Goal: Transaction & Acquisition: Purchase product/service

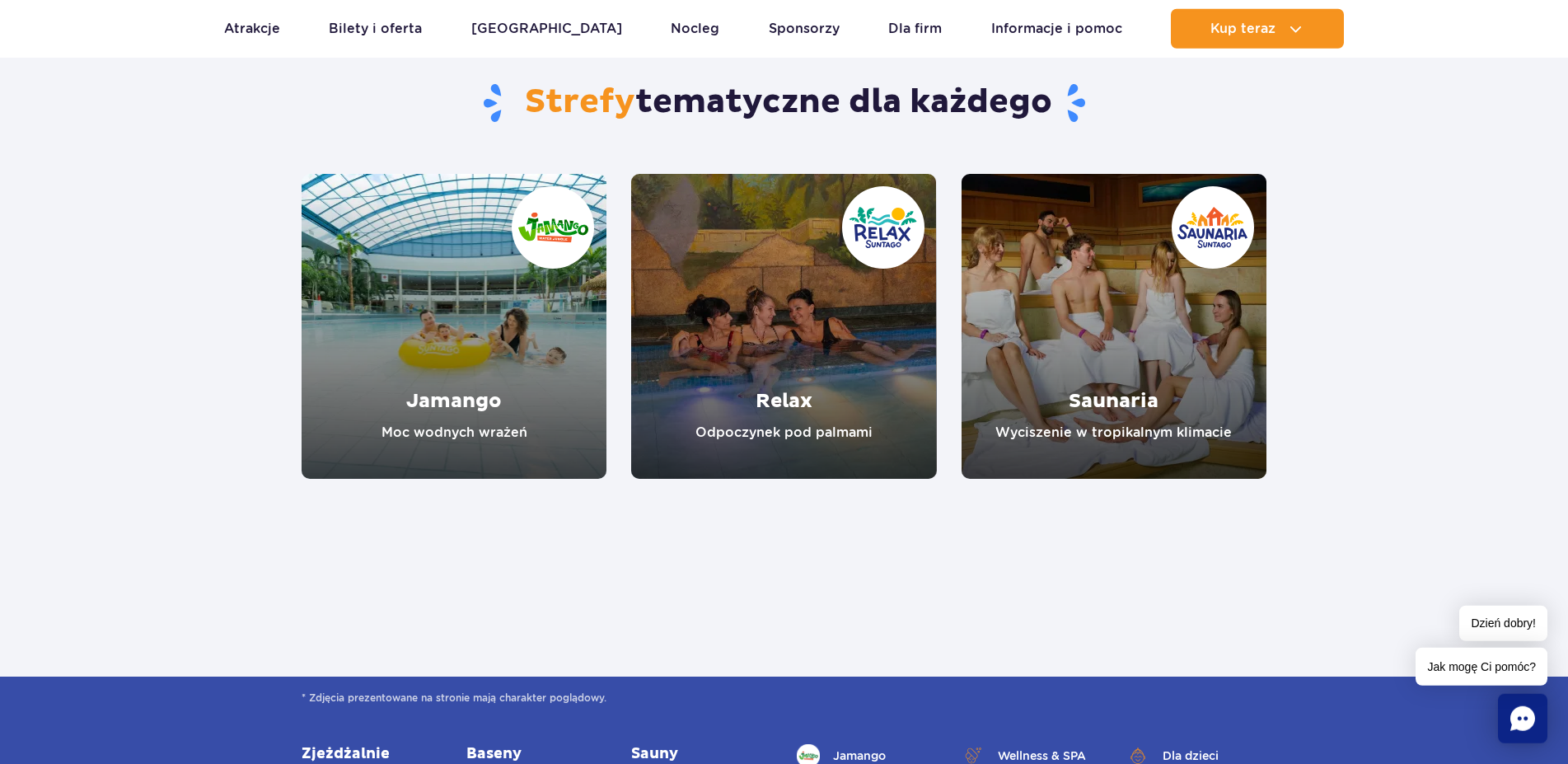
scroll to position [1513, 0]
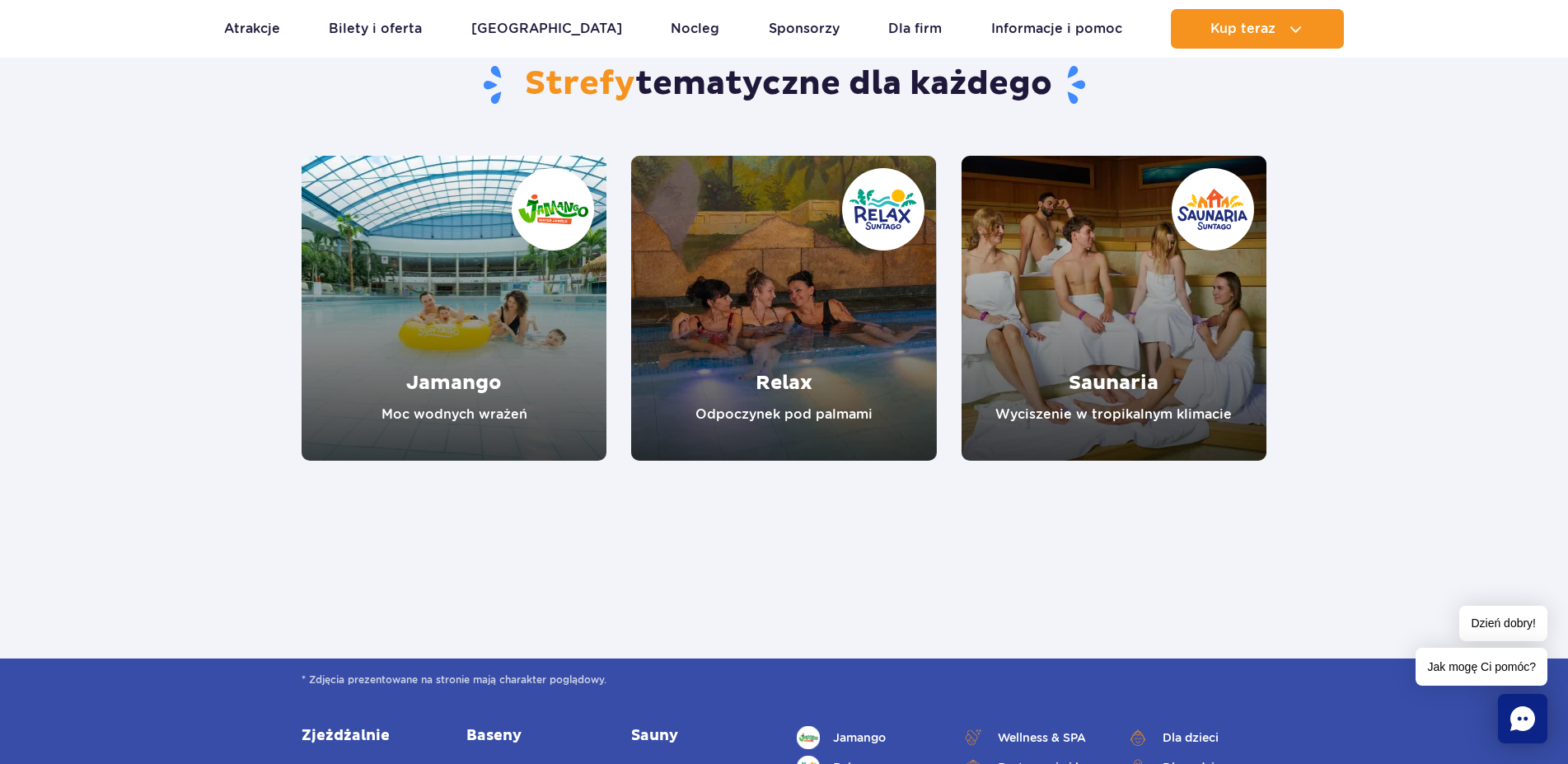
click at [527, 315] on link "Jamango" at bounding box center [454, 308] width 305 height 305
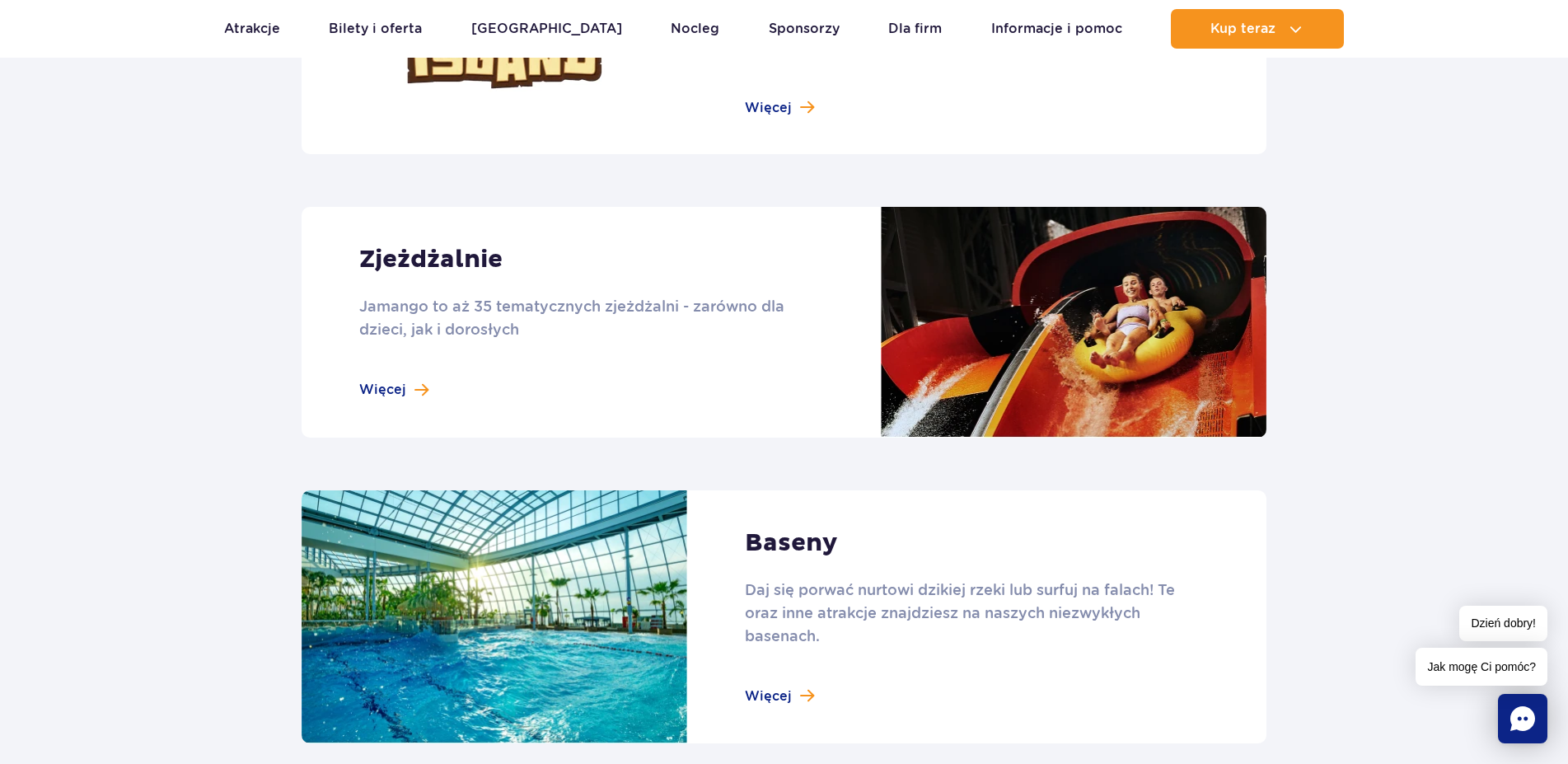
scroll to position [1009, 0]
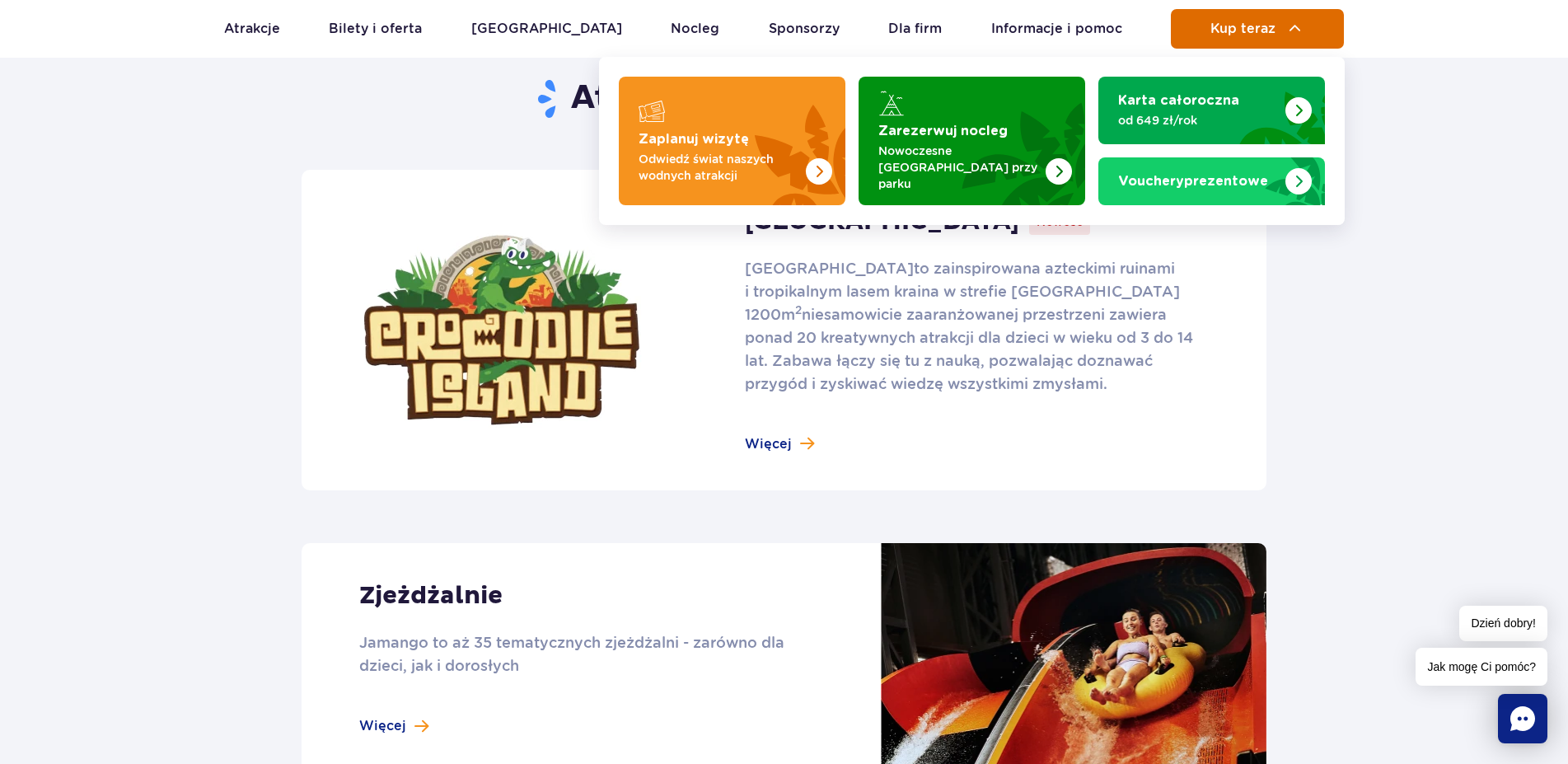
click at [1267, 28] on span "Kup teraz" at bounding box center [1243, 28] width 65 height 15
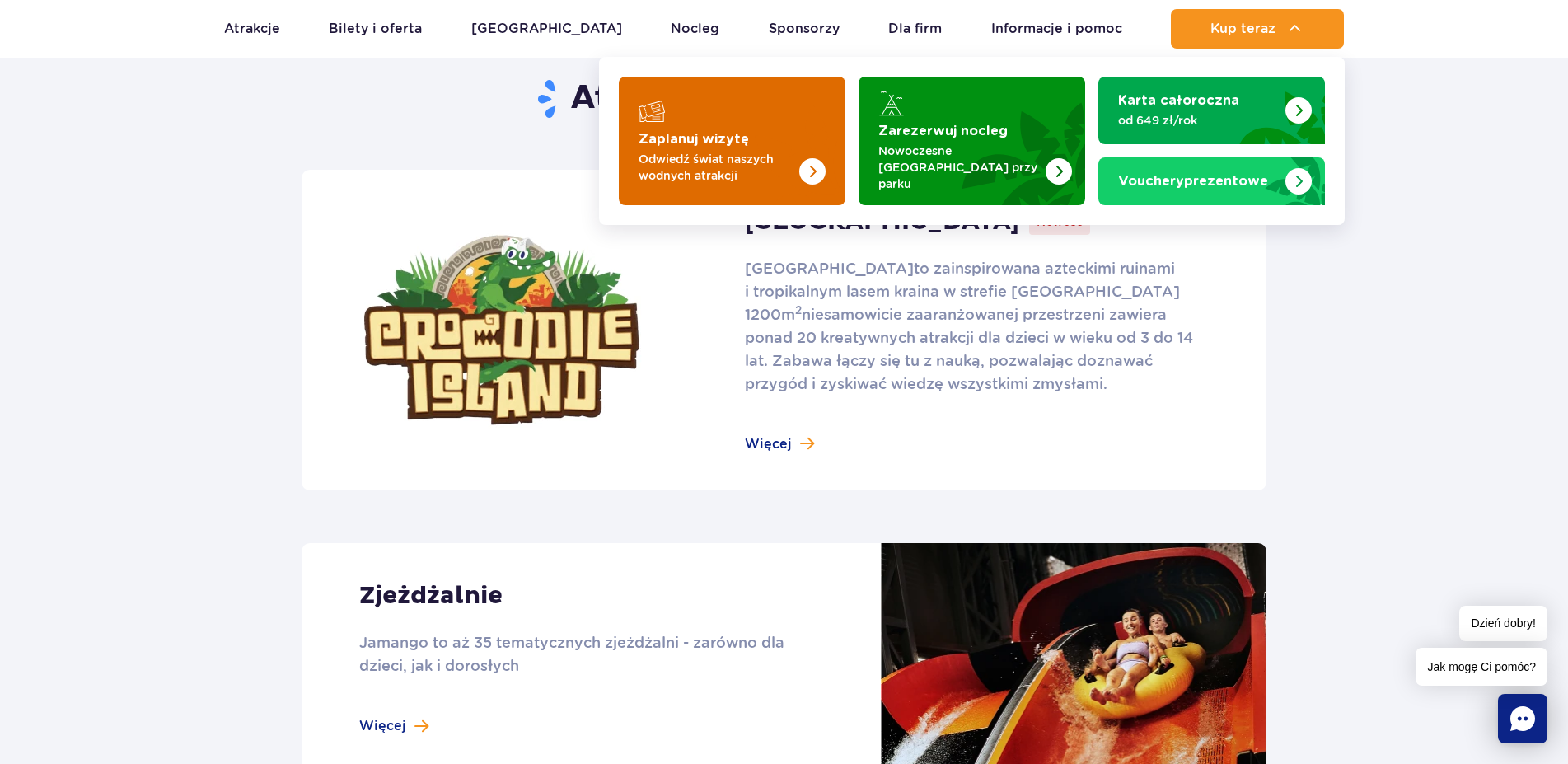
click at [759, 115] on img "Zaplanuj wizytę" at bounding box center [779, 140] width 131 height 129
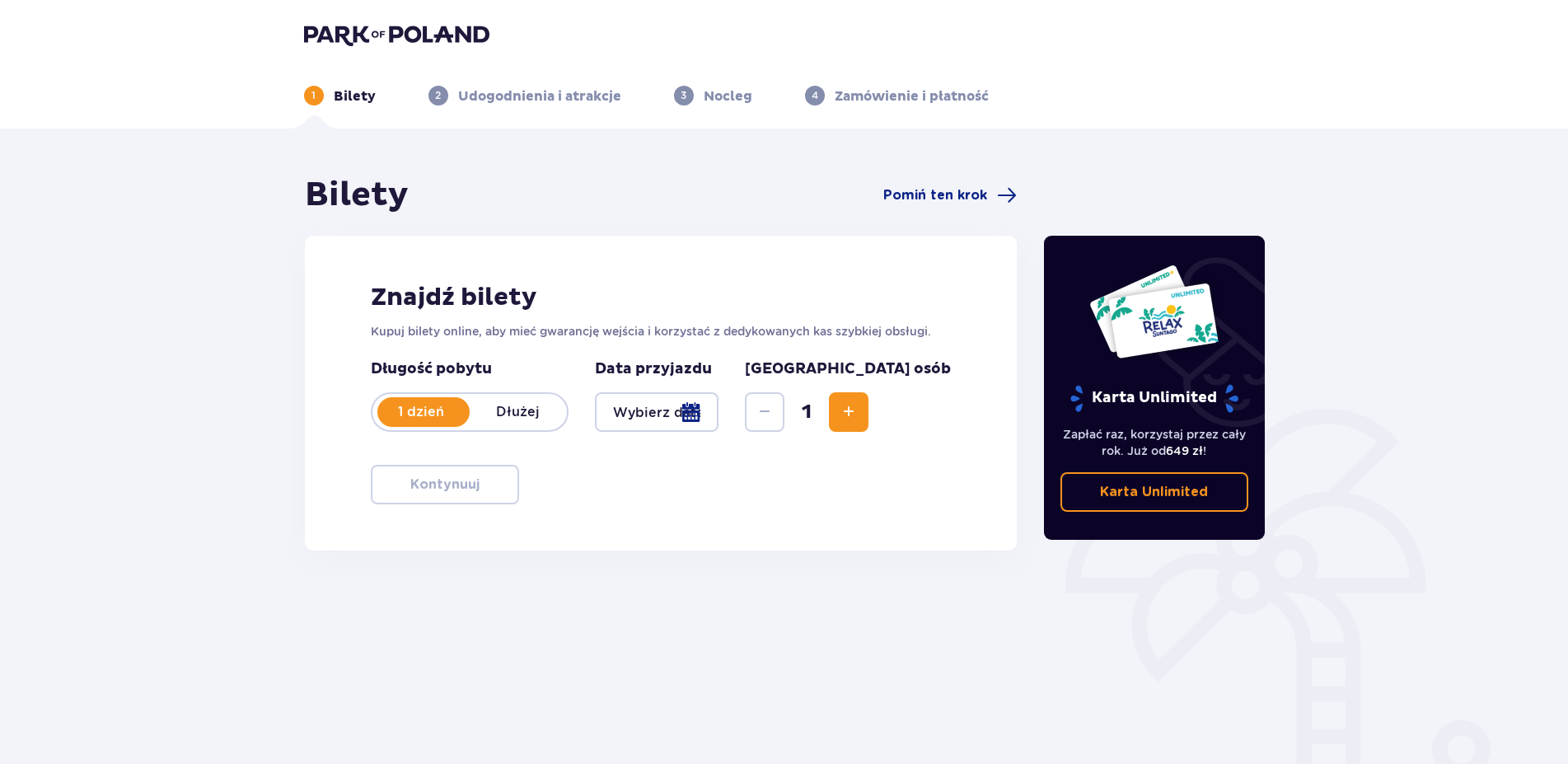
scroll to position [76, 0]
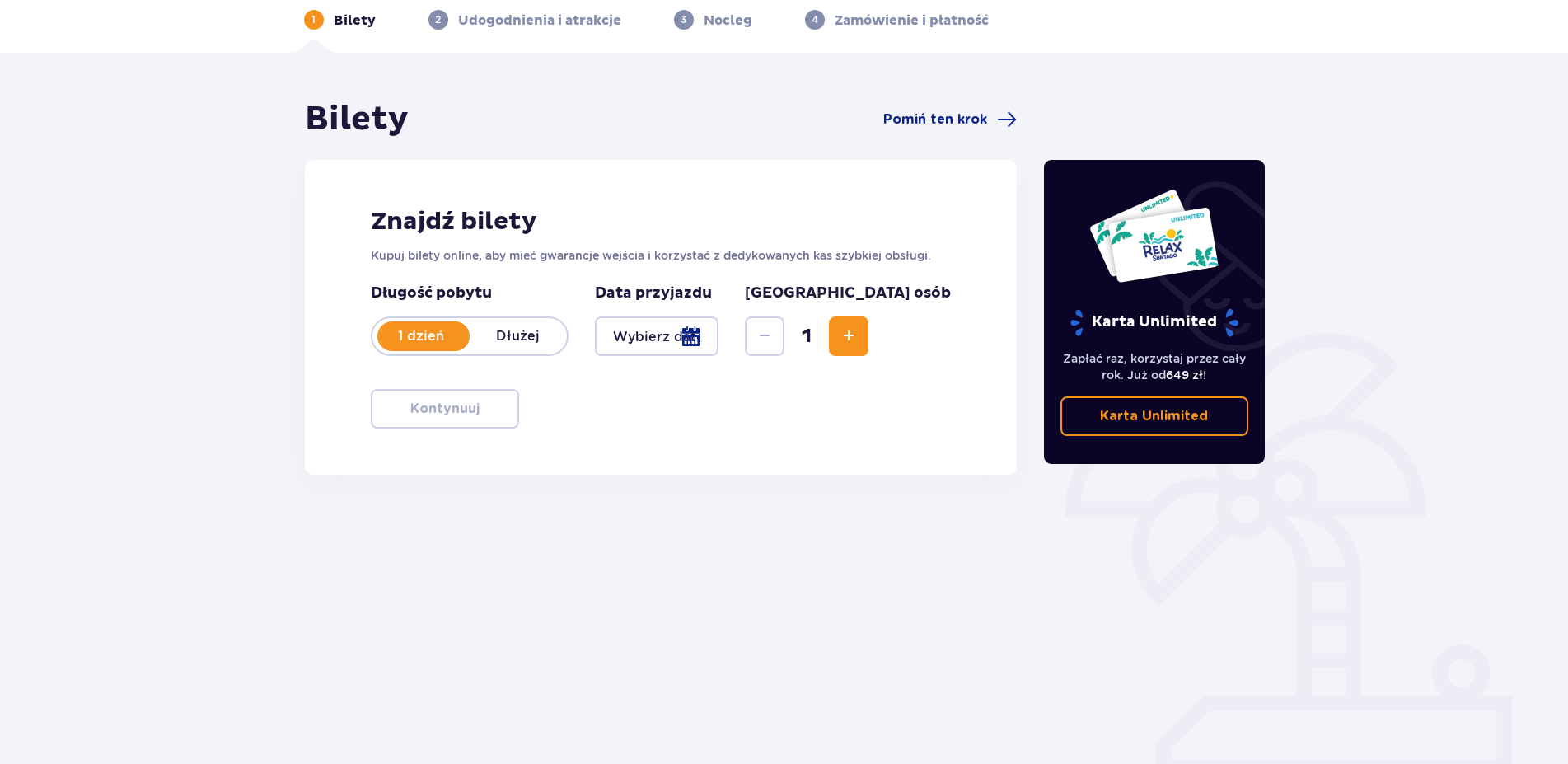
click at [719, 336] on div at bounding box center [657, 336] width 125 height 40
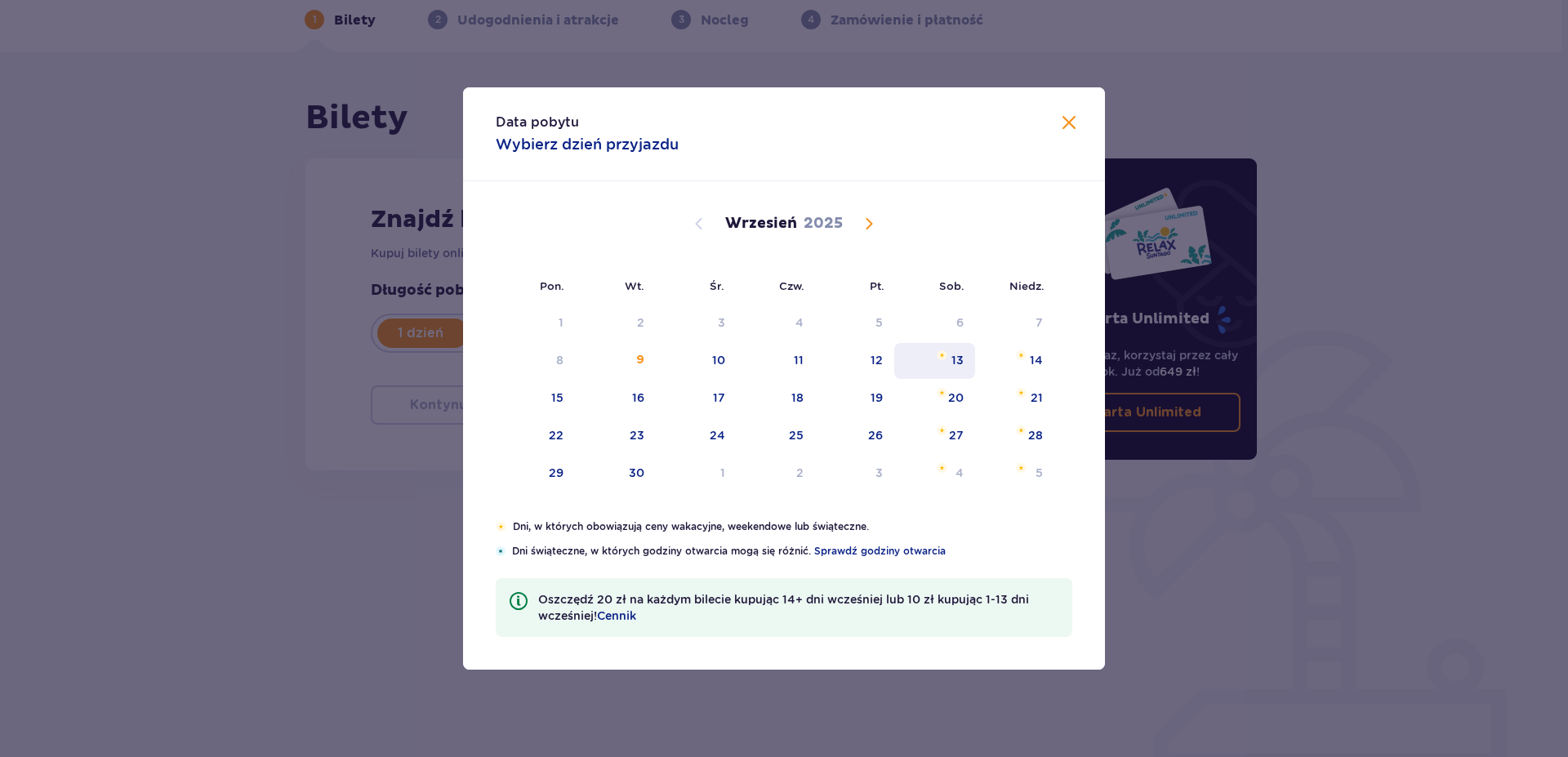
click at [955, 357] on div "13" at bounding box center [957, 360] width 12 height 16
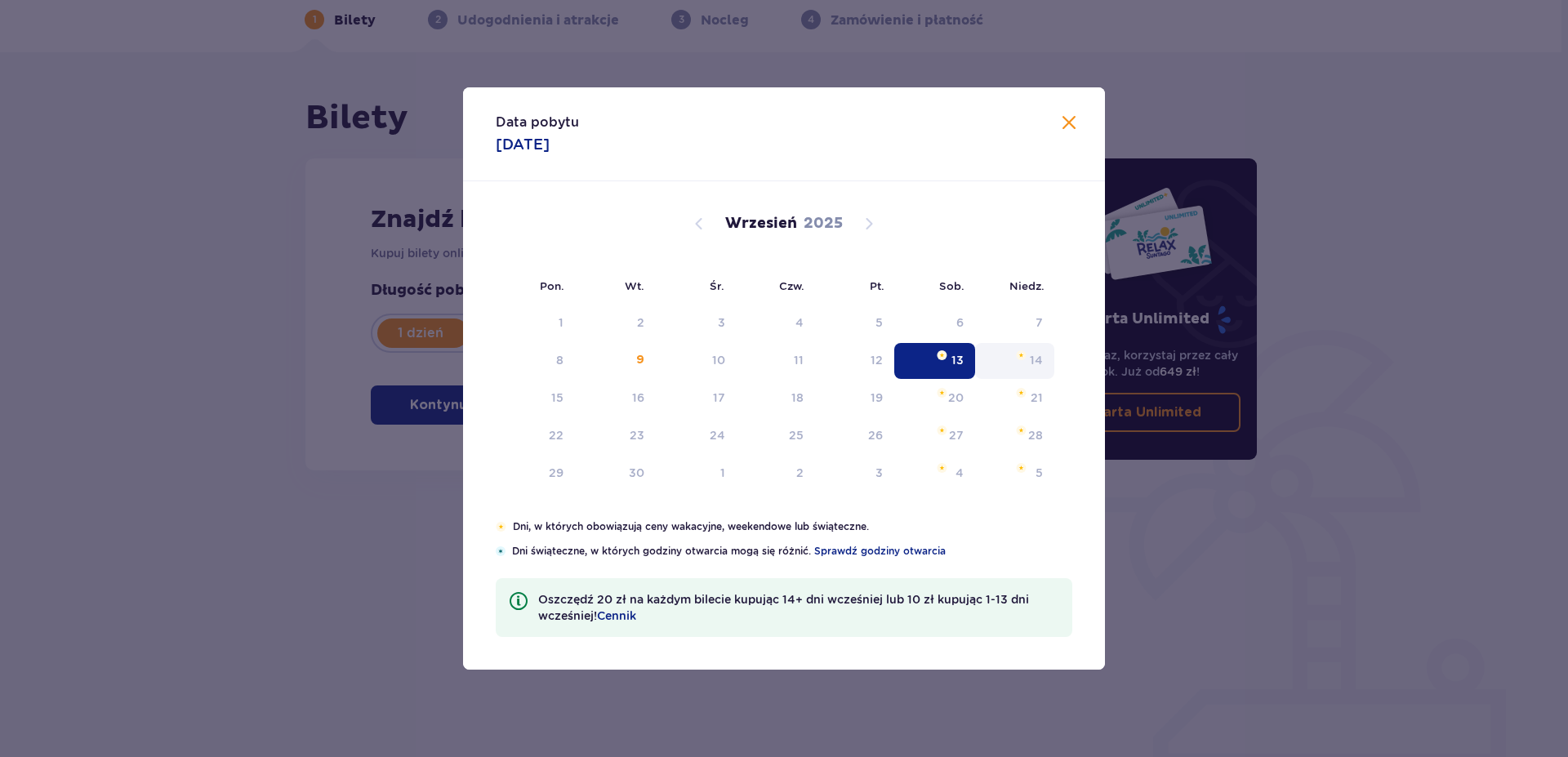
type input "13.09.25"
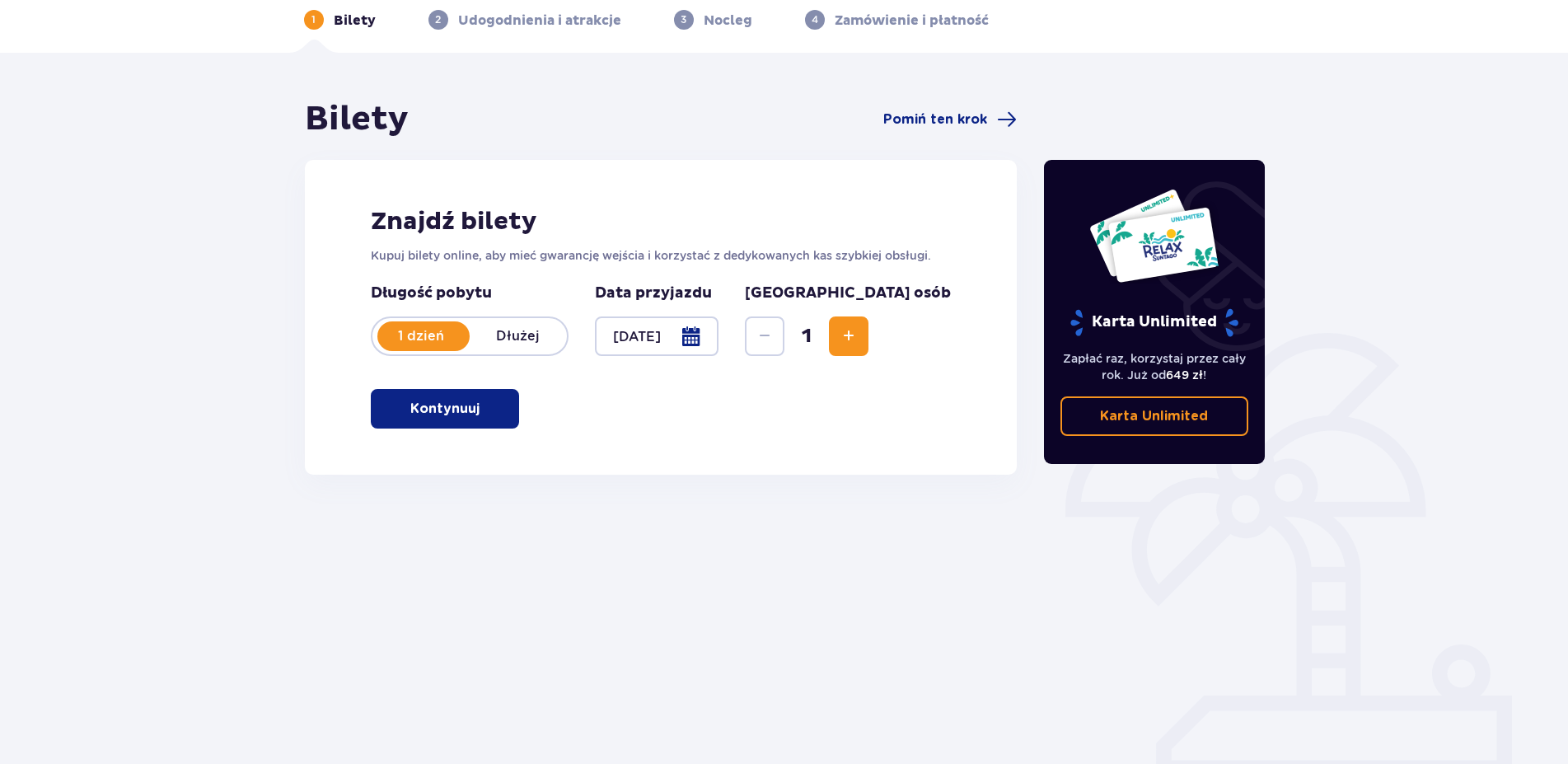
click at [859, 343] on span "Increase" at bounding box center [849, 336] width 19 height 19
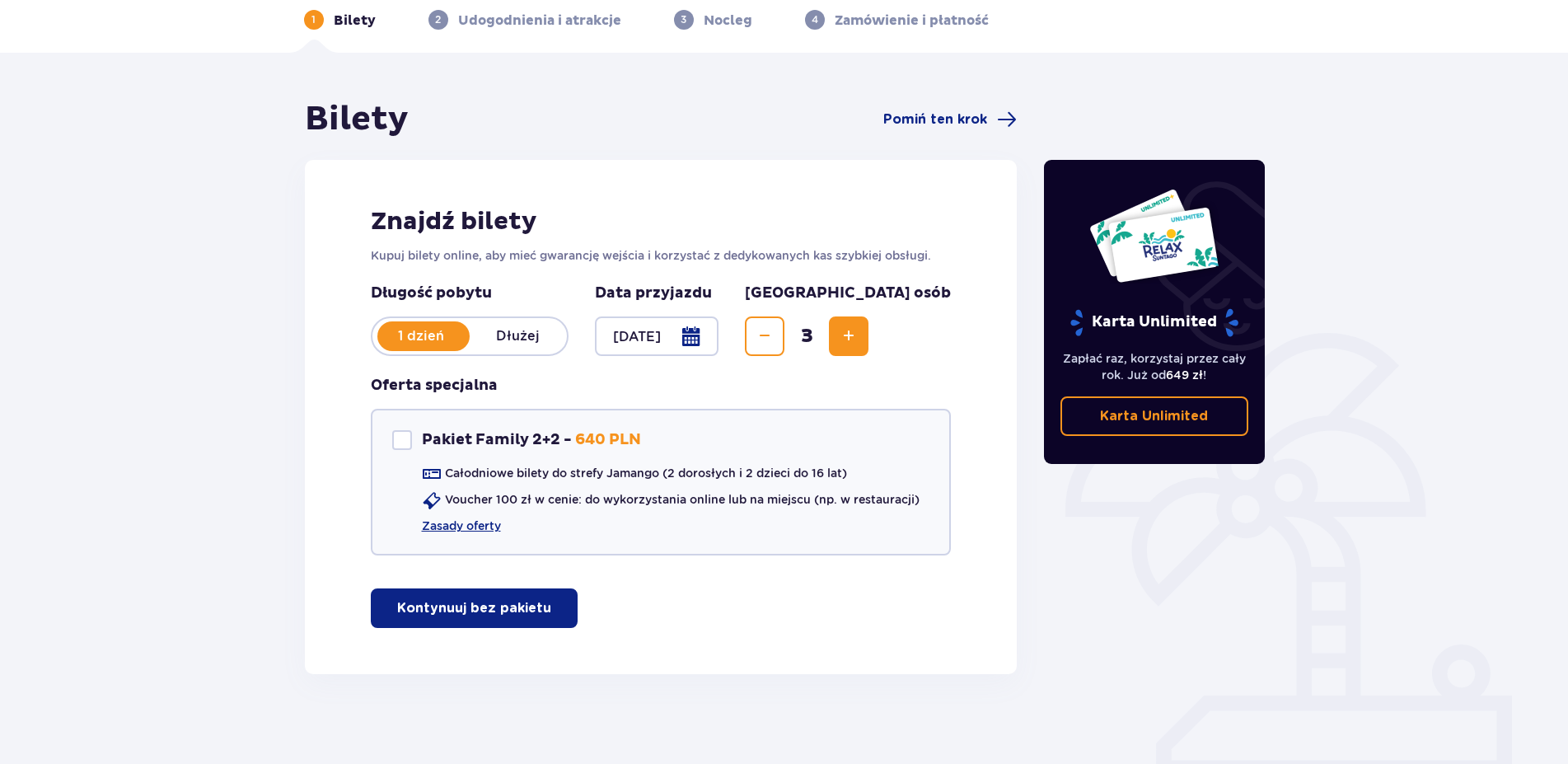
click at [859, 343] on span "Increase" at bounding box center [849, 336] width 19 height 19
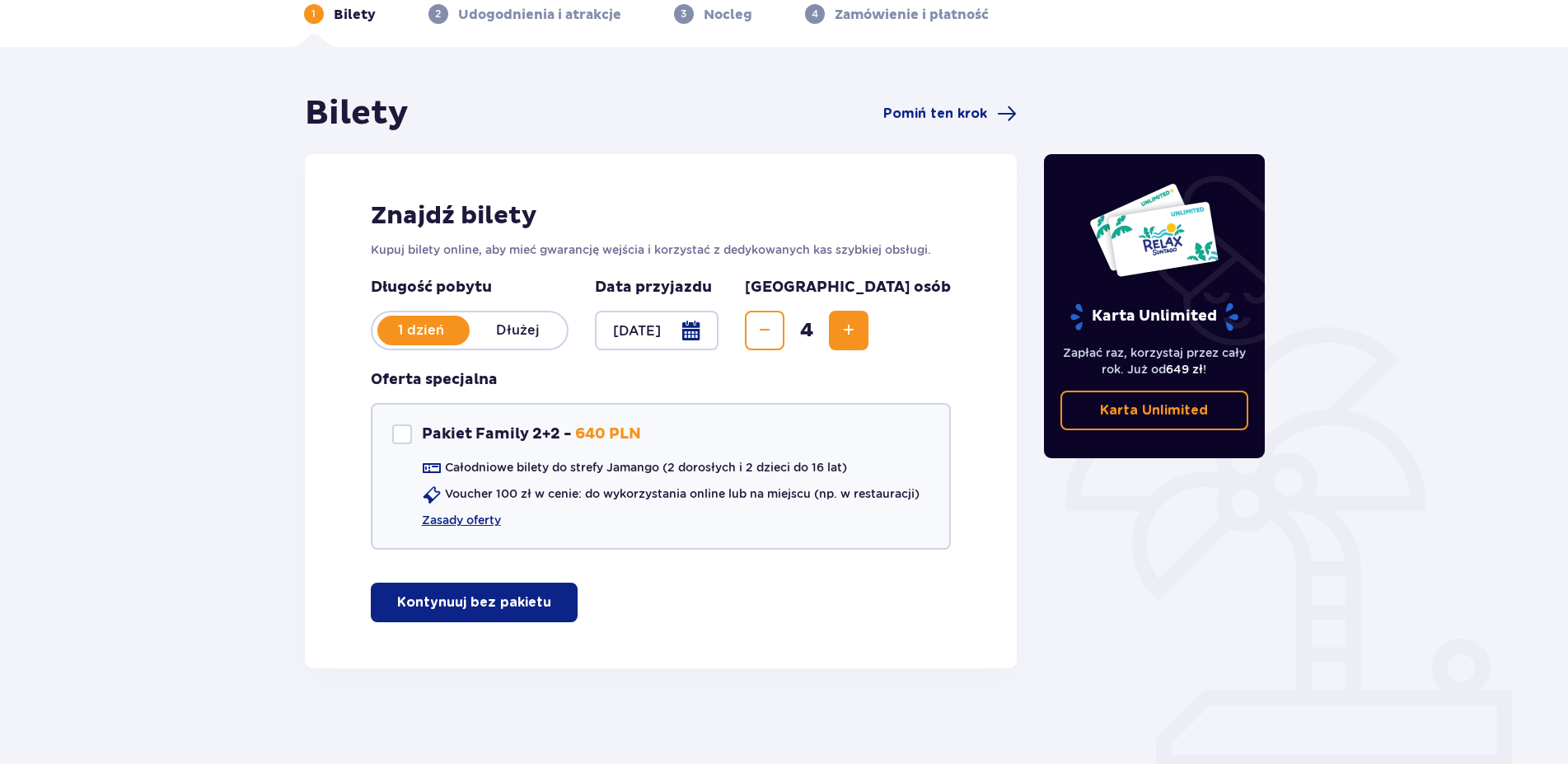
scroll to position [85, 0]
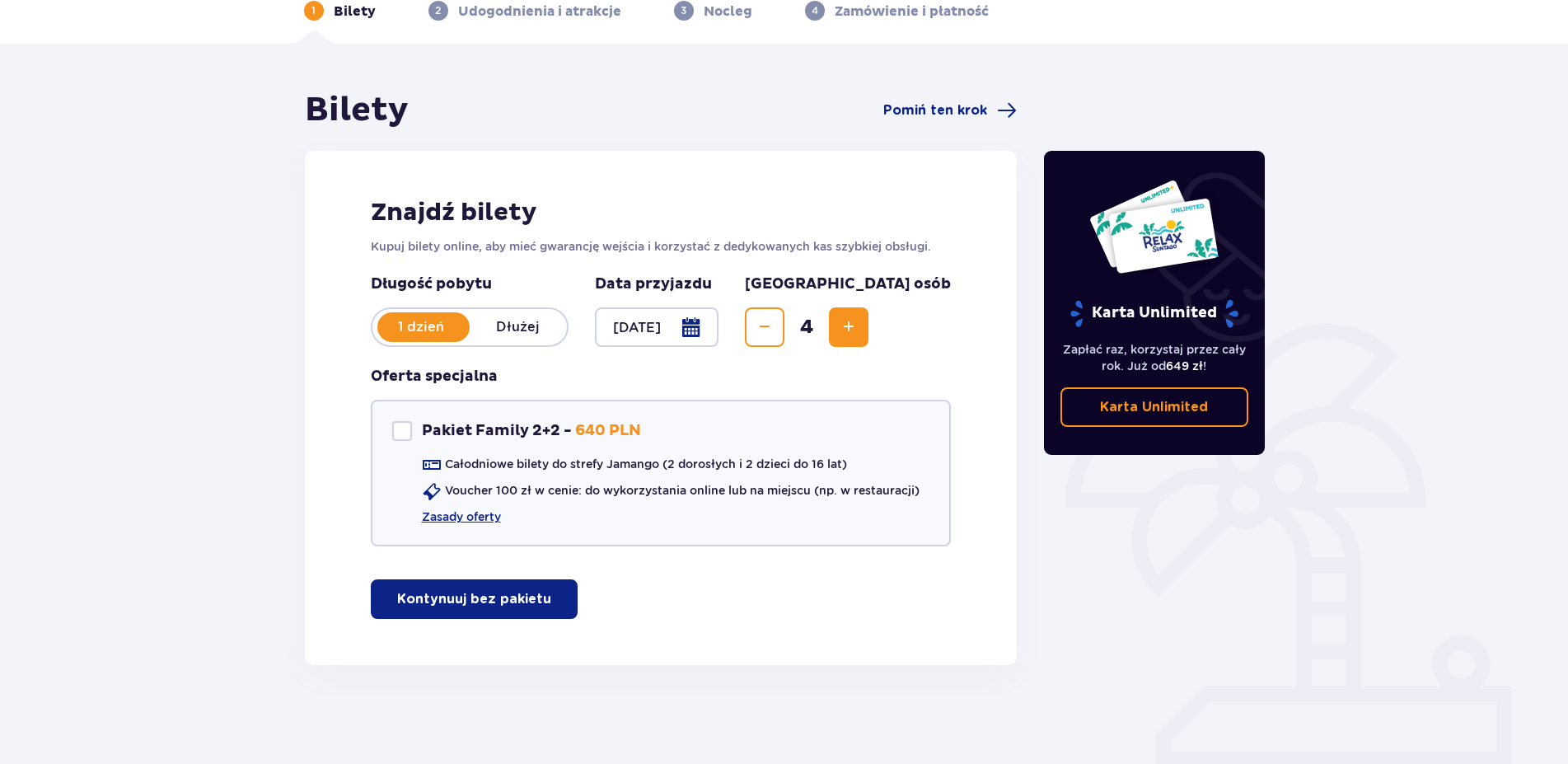
click at [420, 604] on p "Kontynuuj bez pakietu" at bounding box center [473, 599] width 154 height 18
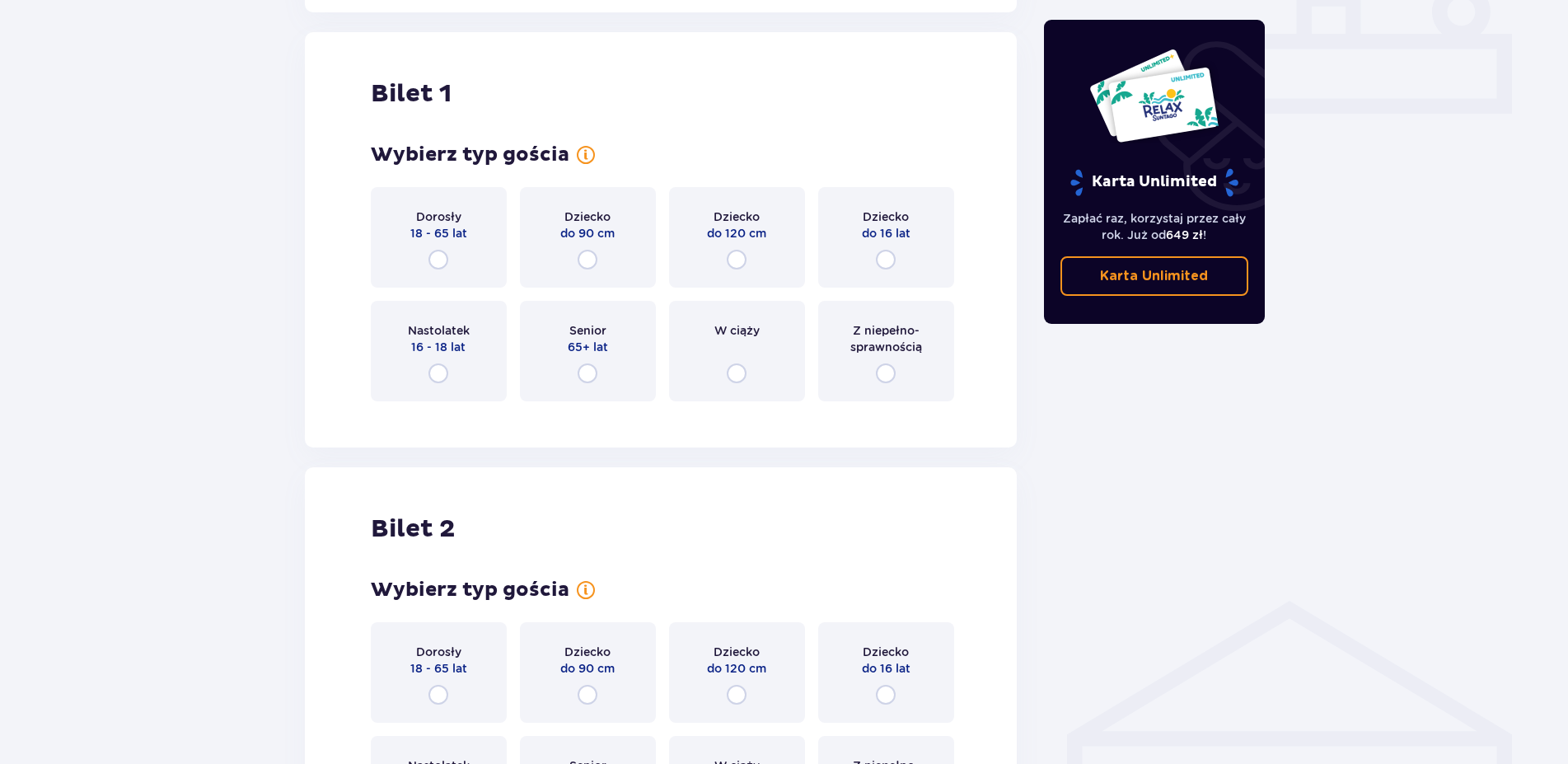
scroll to position [750, 0]
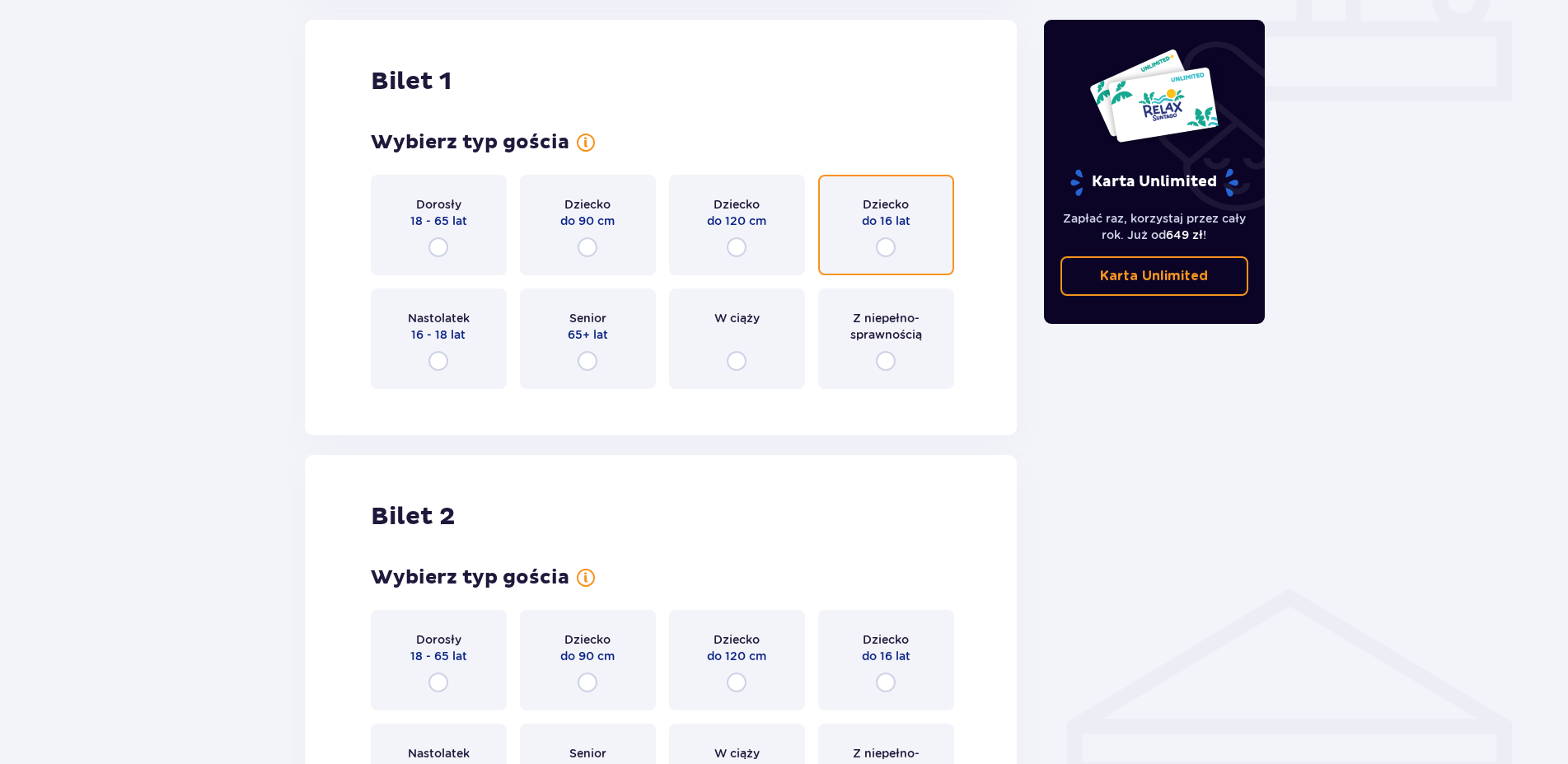
click at [887, 250] on input "radio" at bounding box center [886, 247] width 19 height 19
radio input "true"
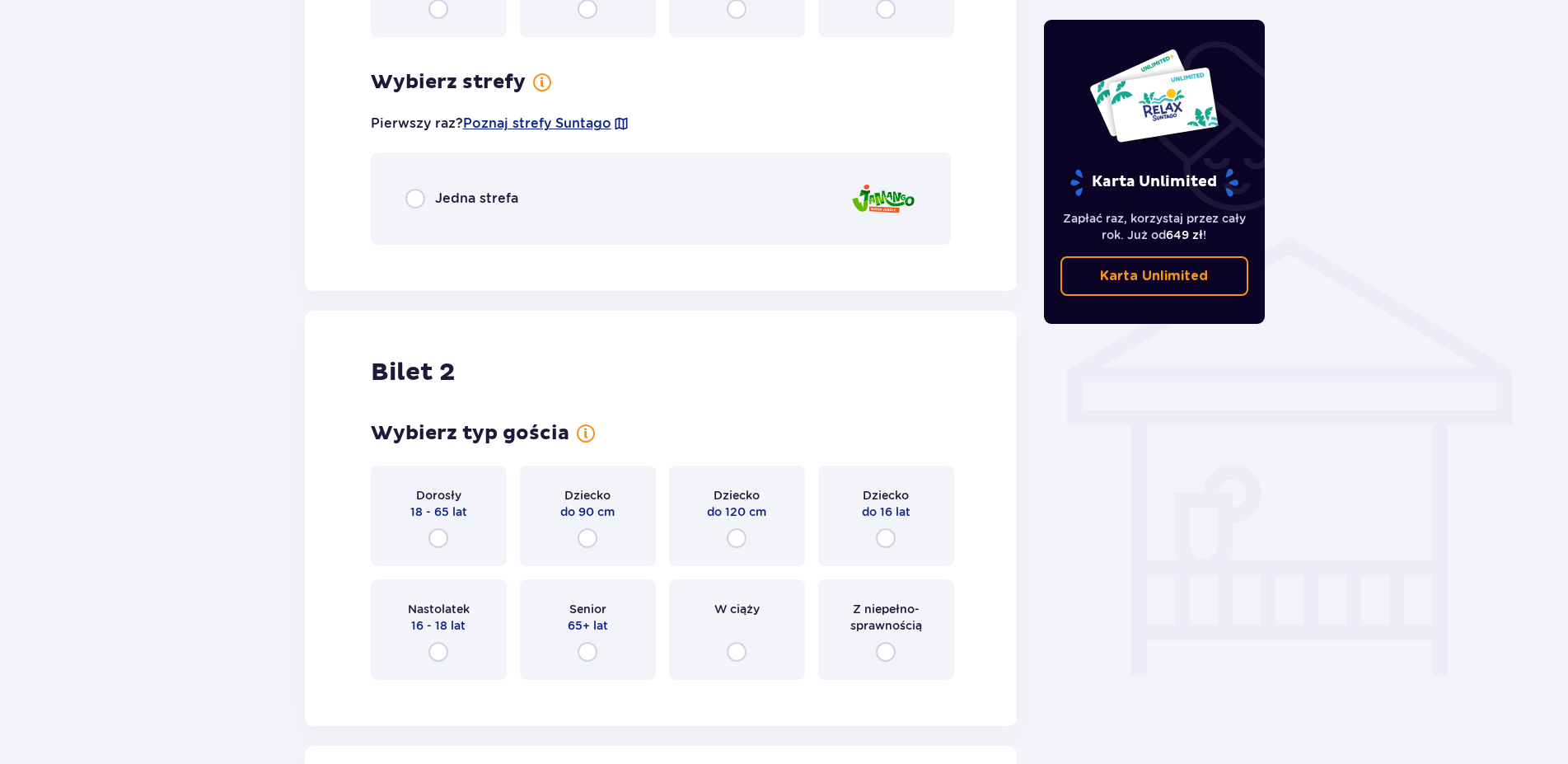
scroll to position [1152, 0]
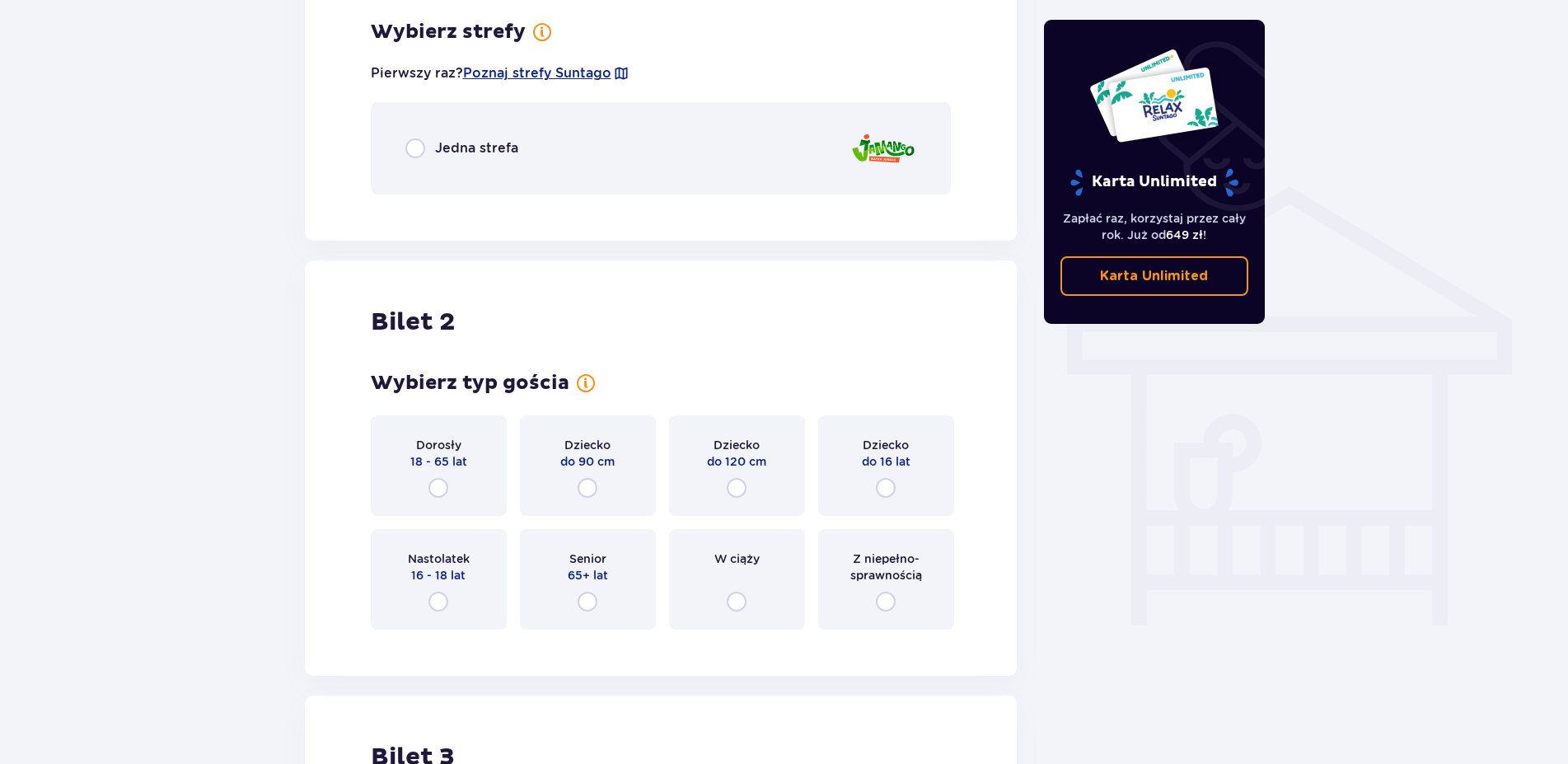
click at [459, 149] on p "Jedna strefa" at bounding box center [477, 148] width 83 height 18
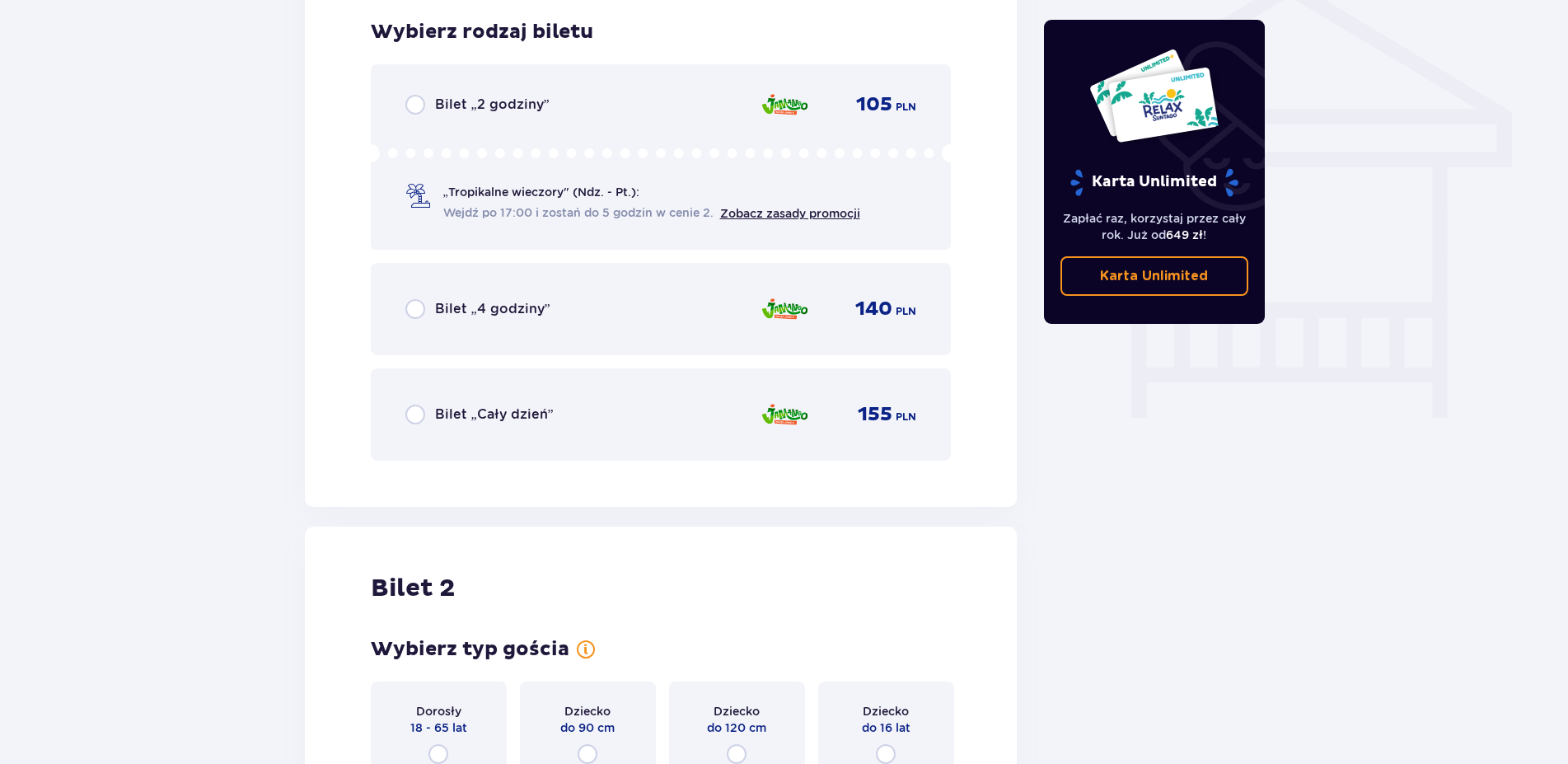
scroll to position [1276, 0]
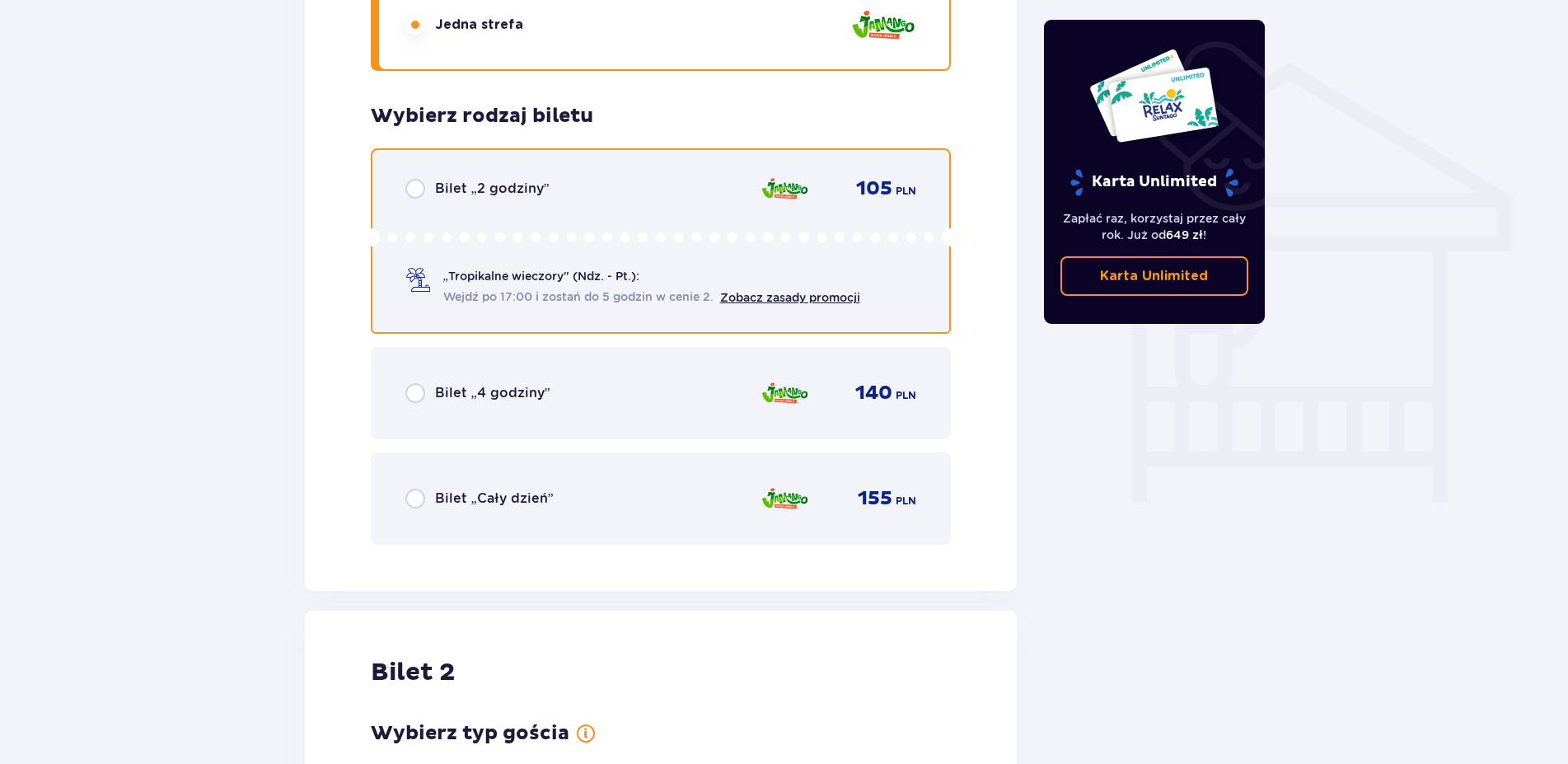
click at [411, 187] on input "radio" at bounding box center [415, 189] width 19 height 19
radio input "true"
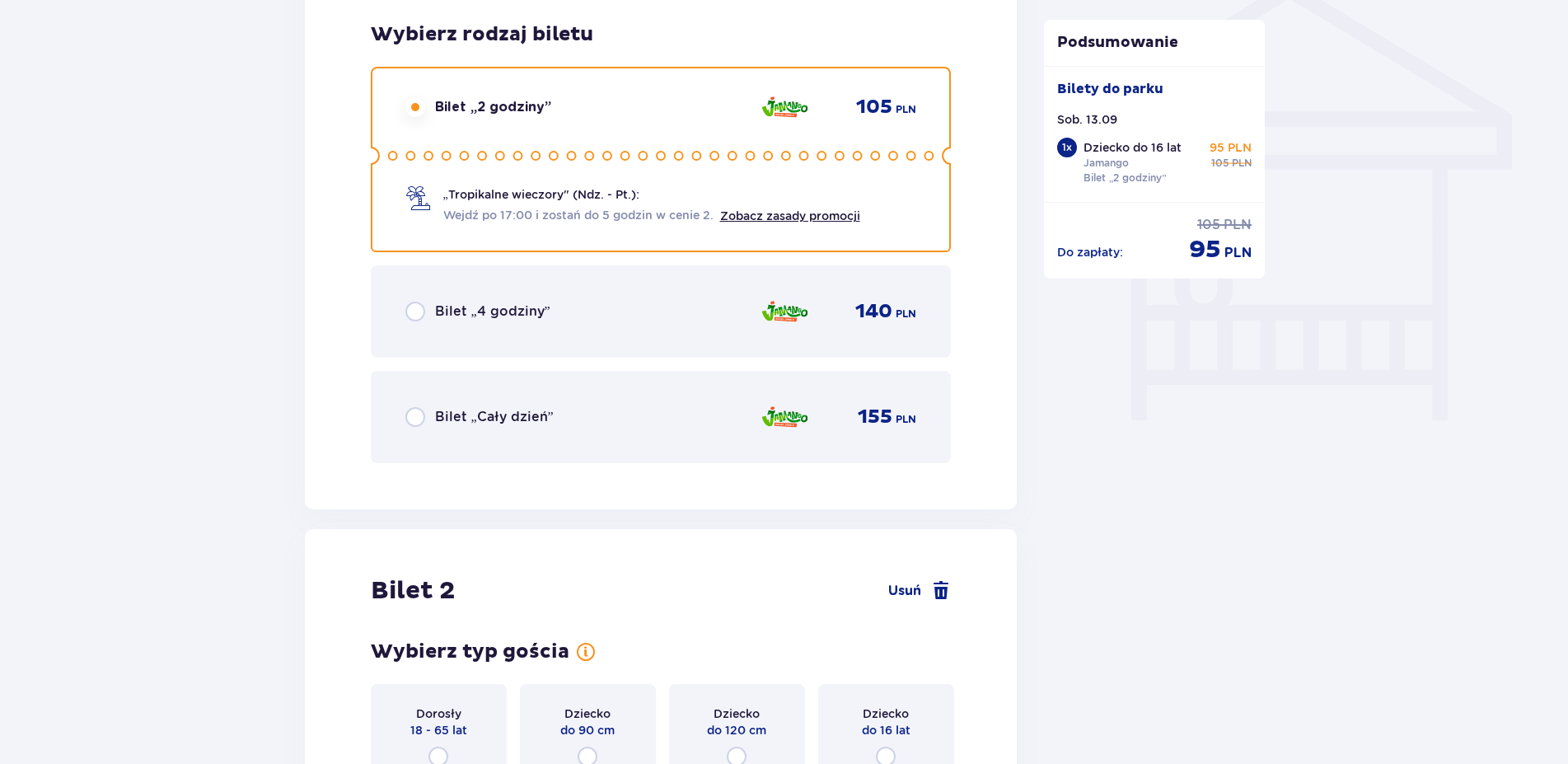
scroll to position [1615, 0]
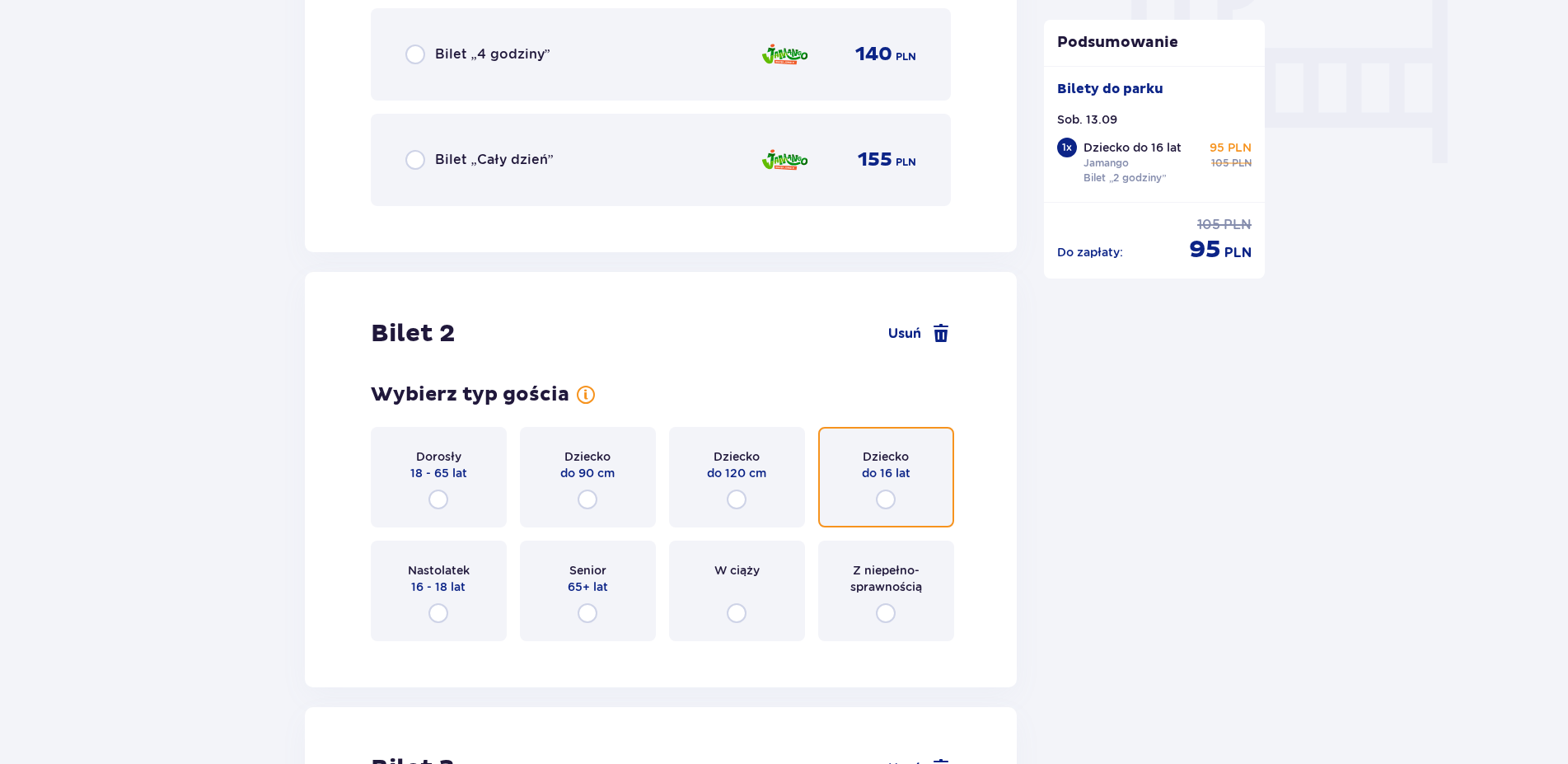
click at [892, 503] on input "radio" at bounding box center [886, 500] width 19 height 19
radio input "true"
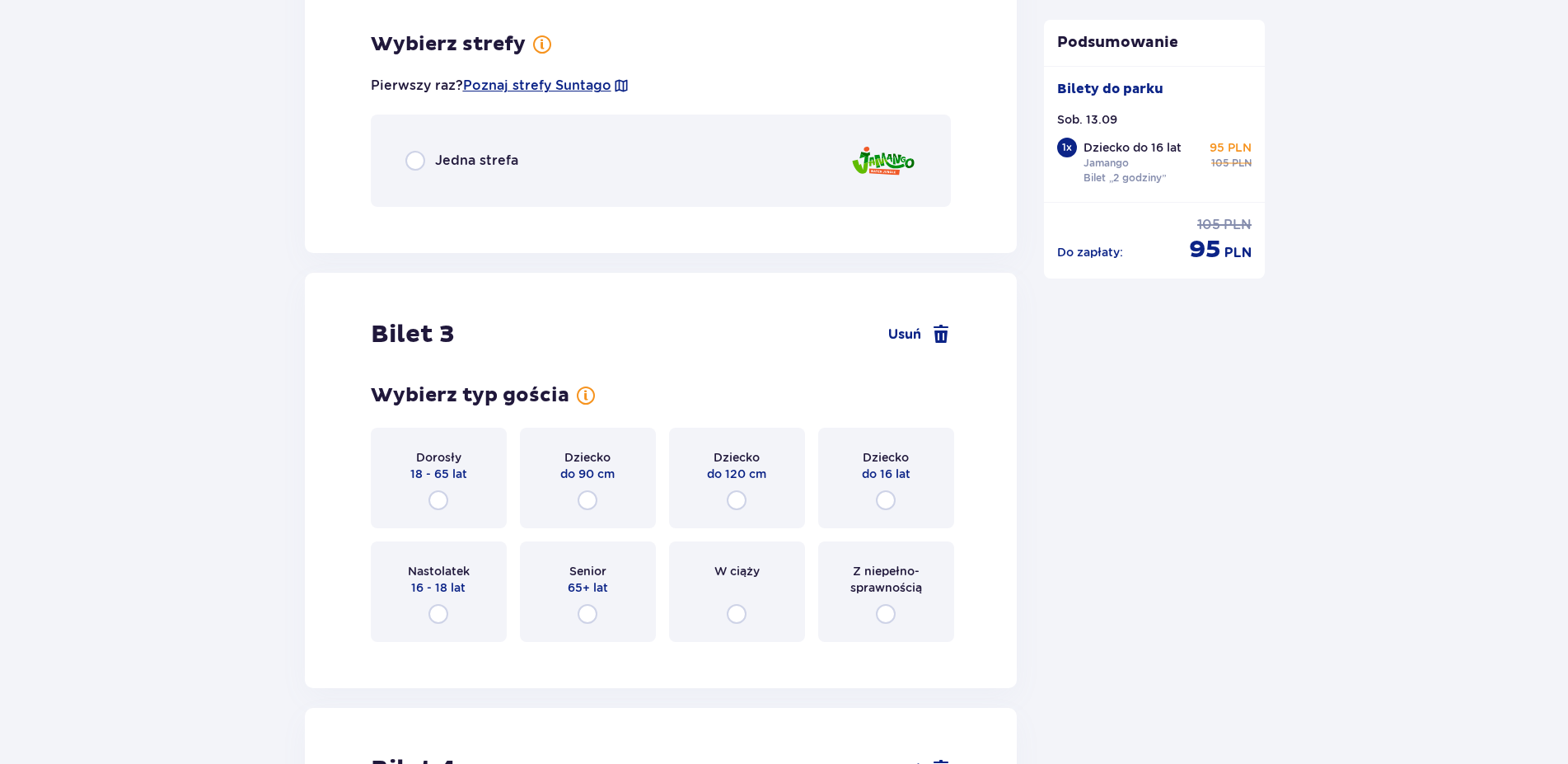
scroll to position [2270, 0]
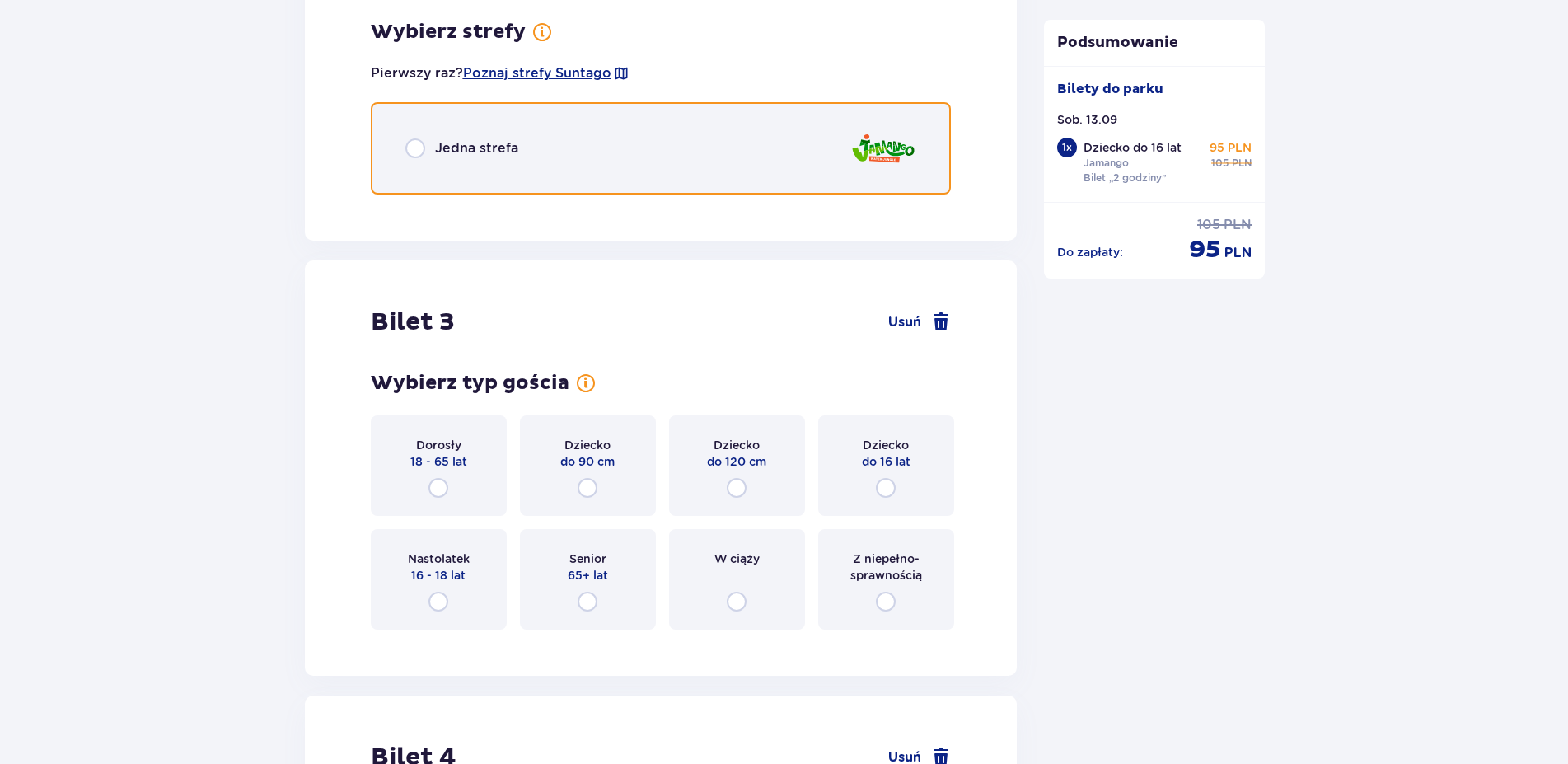
click at [417, 145] on input "radio" at bounding box center [415, 148] width 19 height 19
radio input "true"
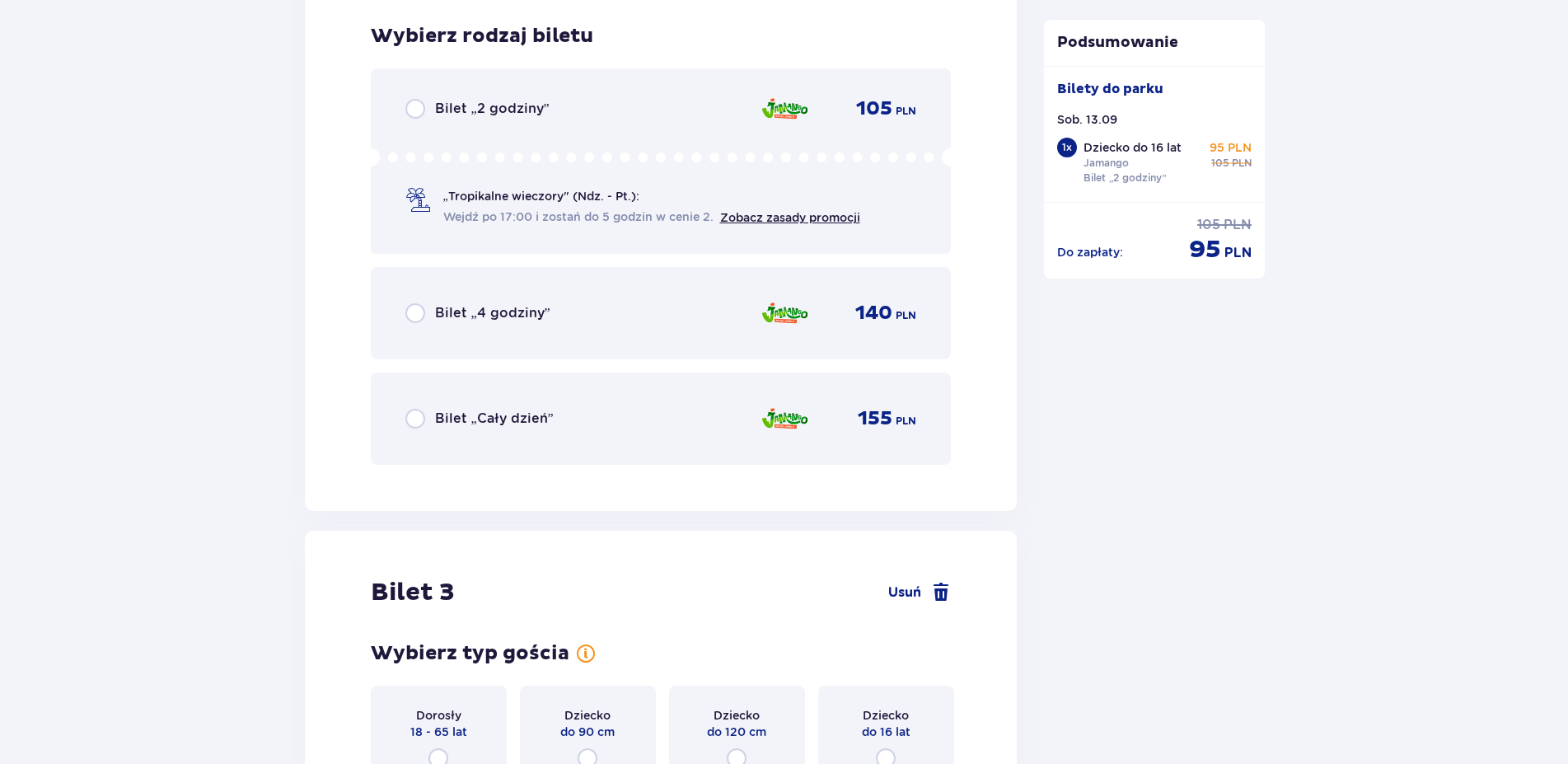
scroll to position [2477, 0]
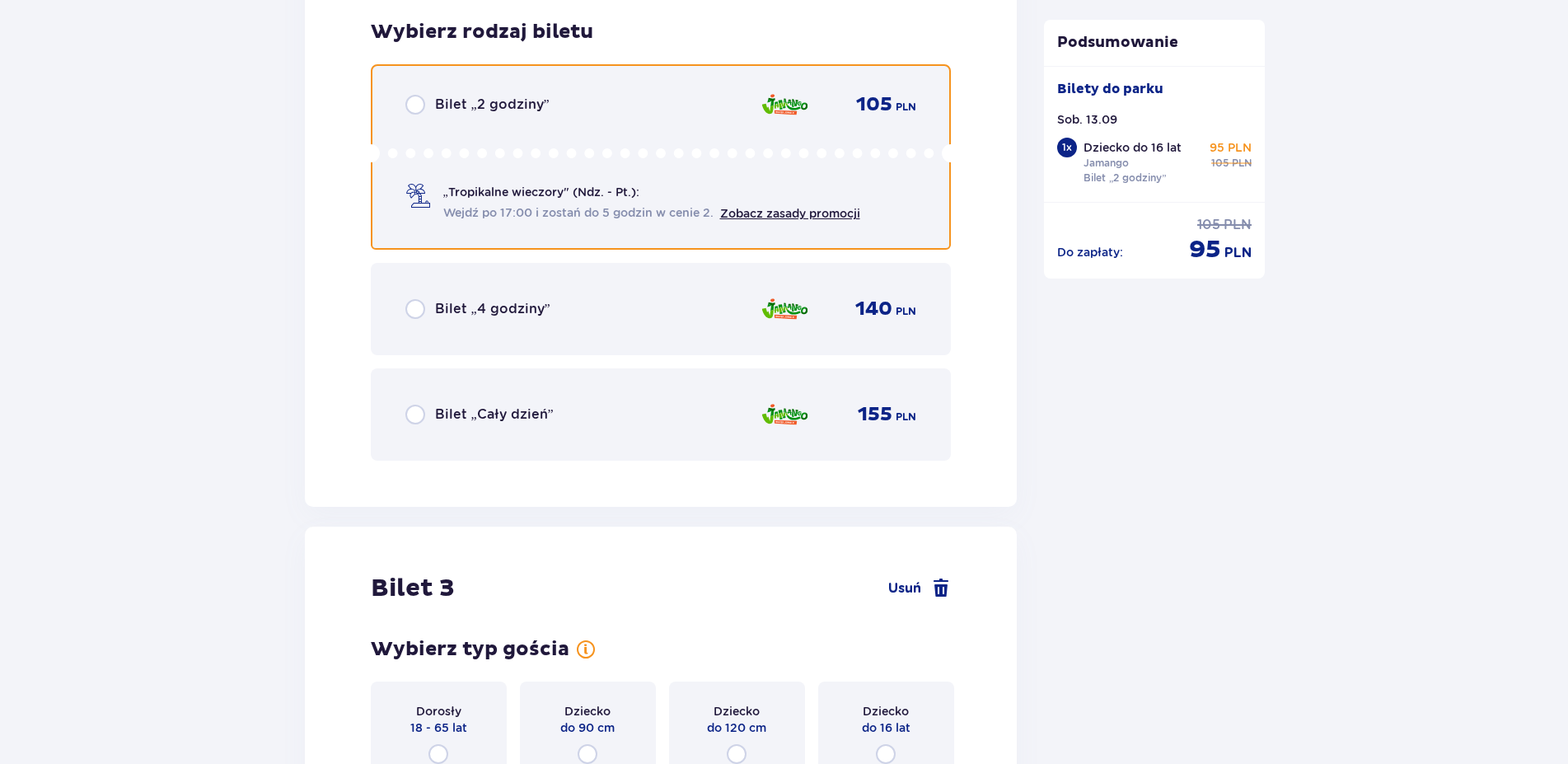
click at [422, 104] on input "radio" at bounding box center [415, 105] width 19 height 19
radio input "true"
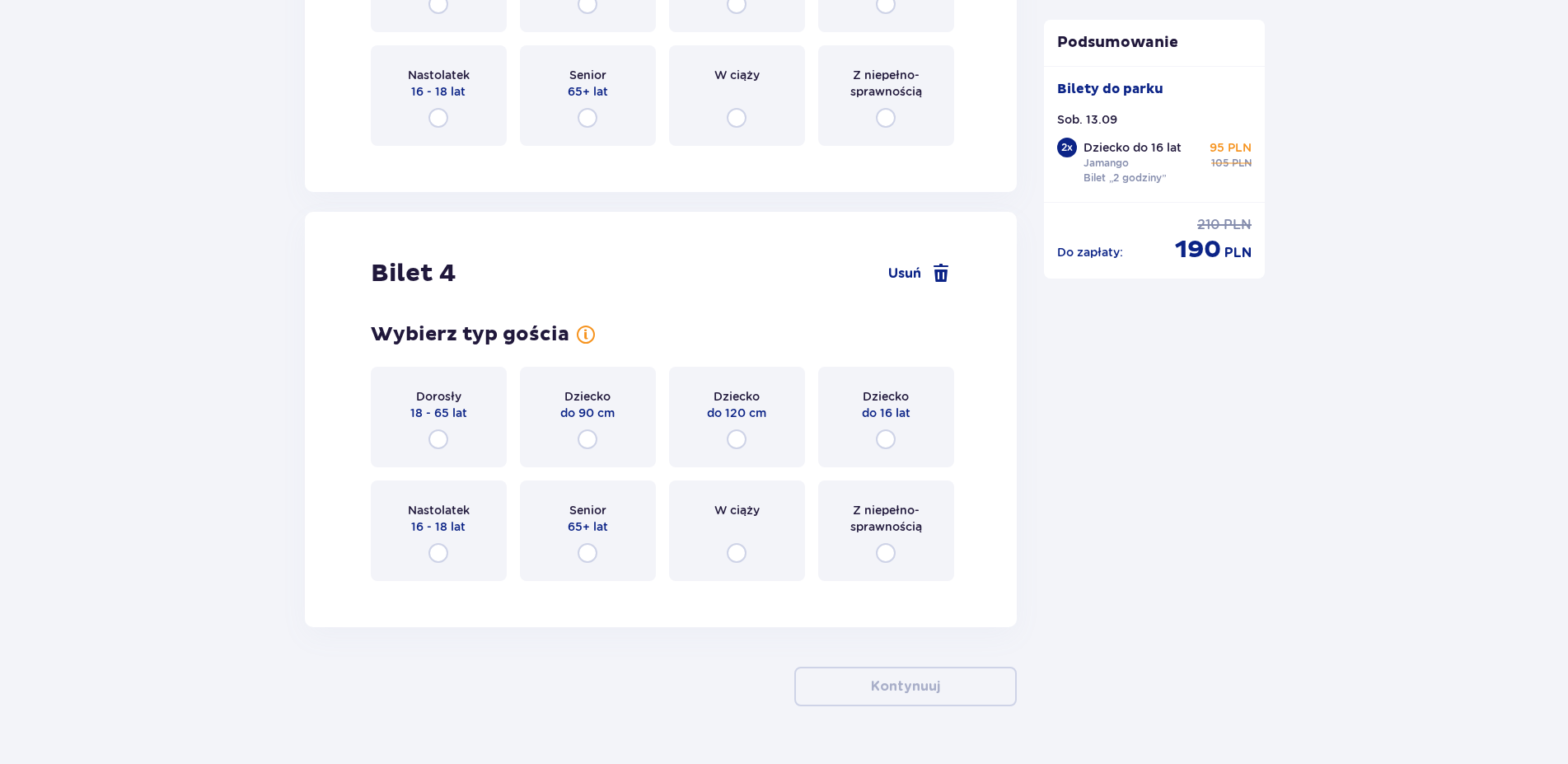
scroll to position [3269, 0]
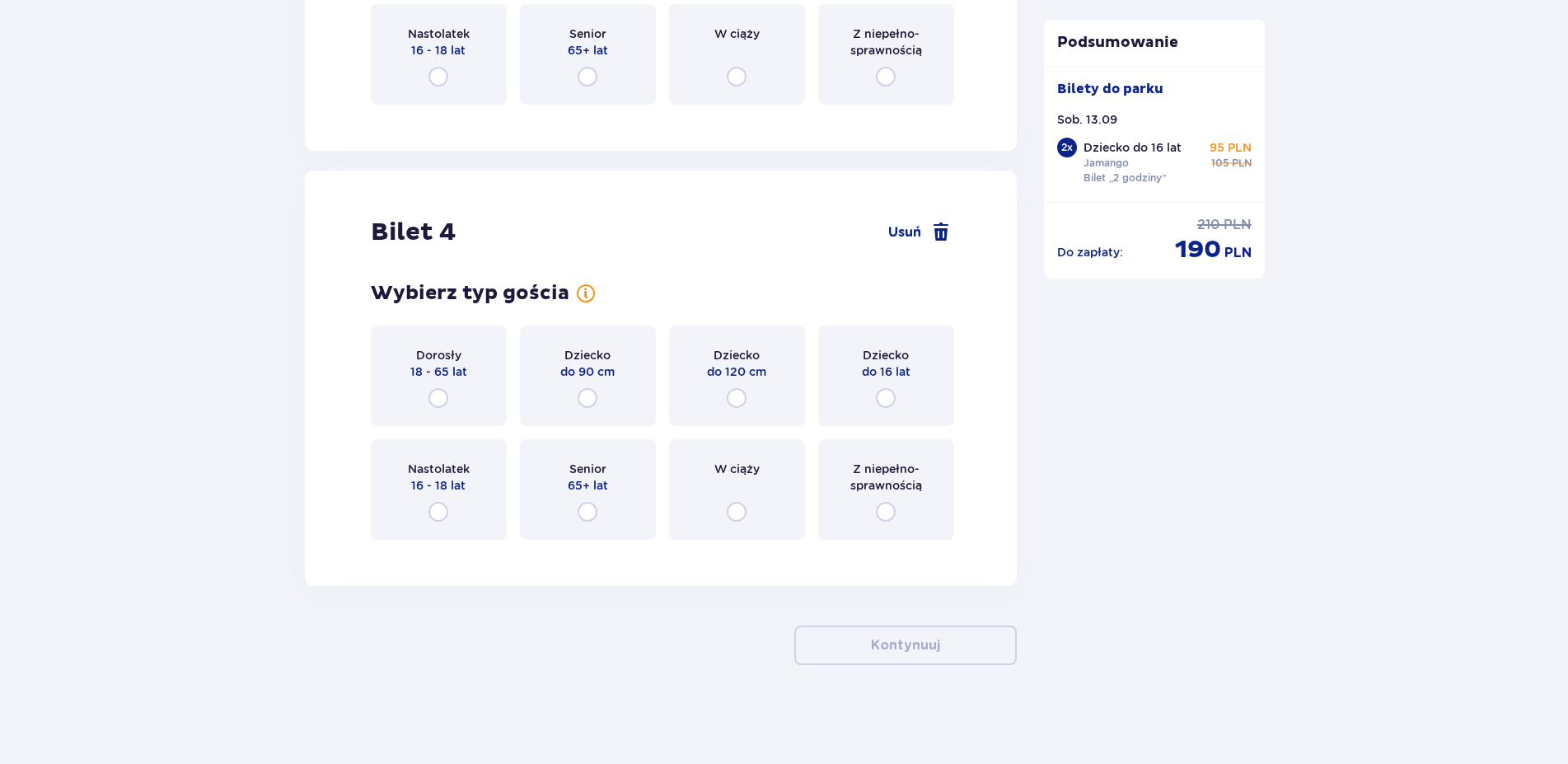
click at [428, 395] on div "Dorosły 18 - 65 lat" at bounding box center [438, 376] width 136 height 101
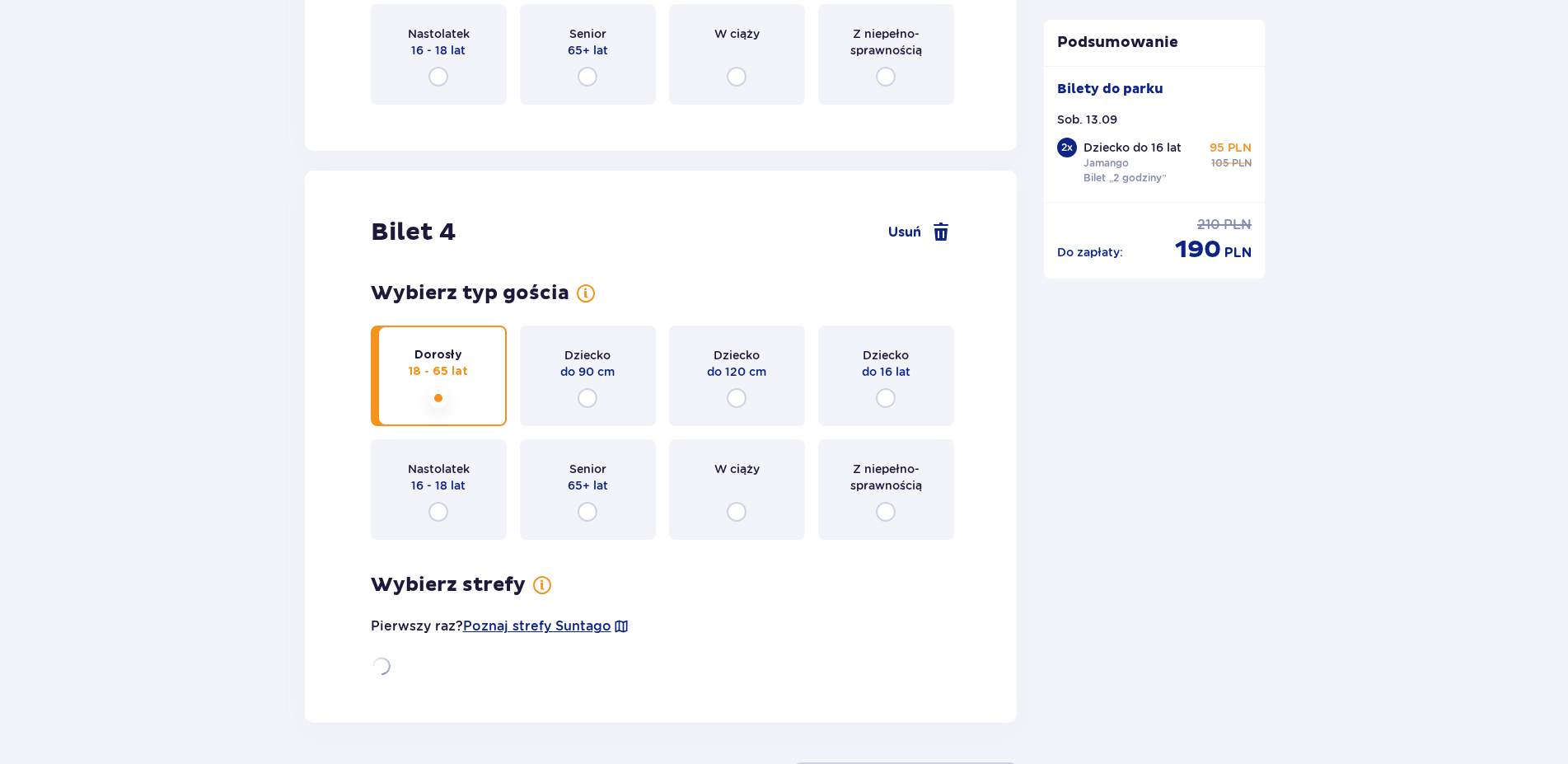
click at [430, 397] on input "radio" at bounding box center [438, 398] width 19 height 19
radio input "true"
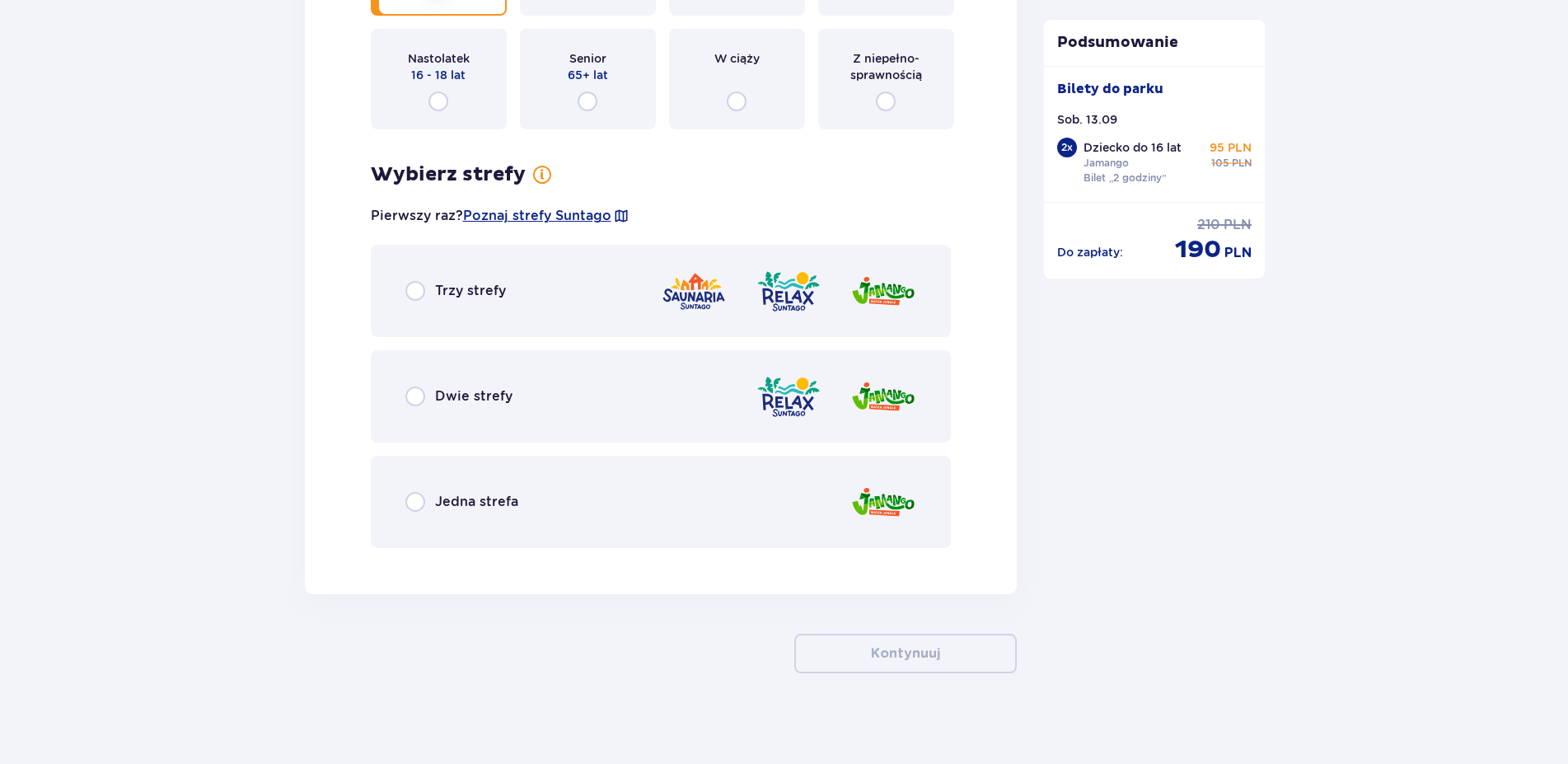
scroll to position [3687, 0]
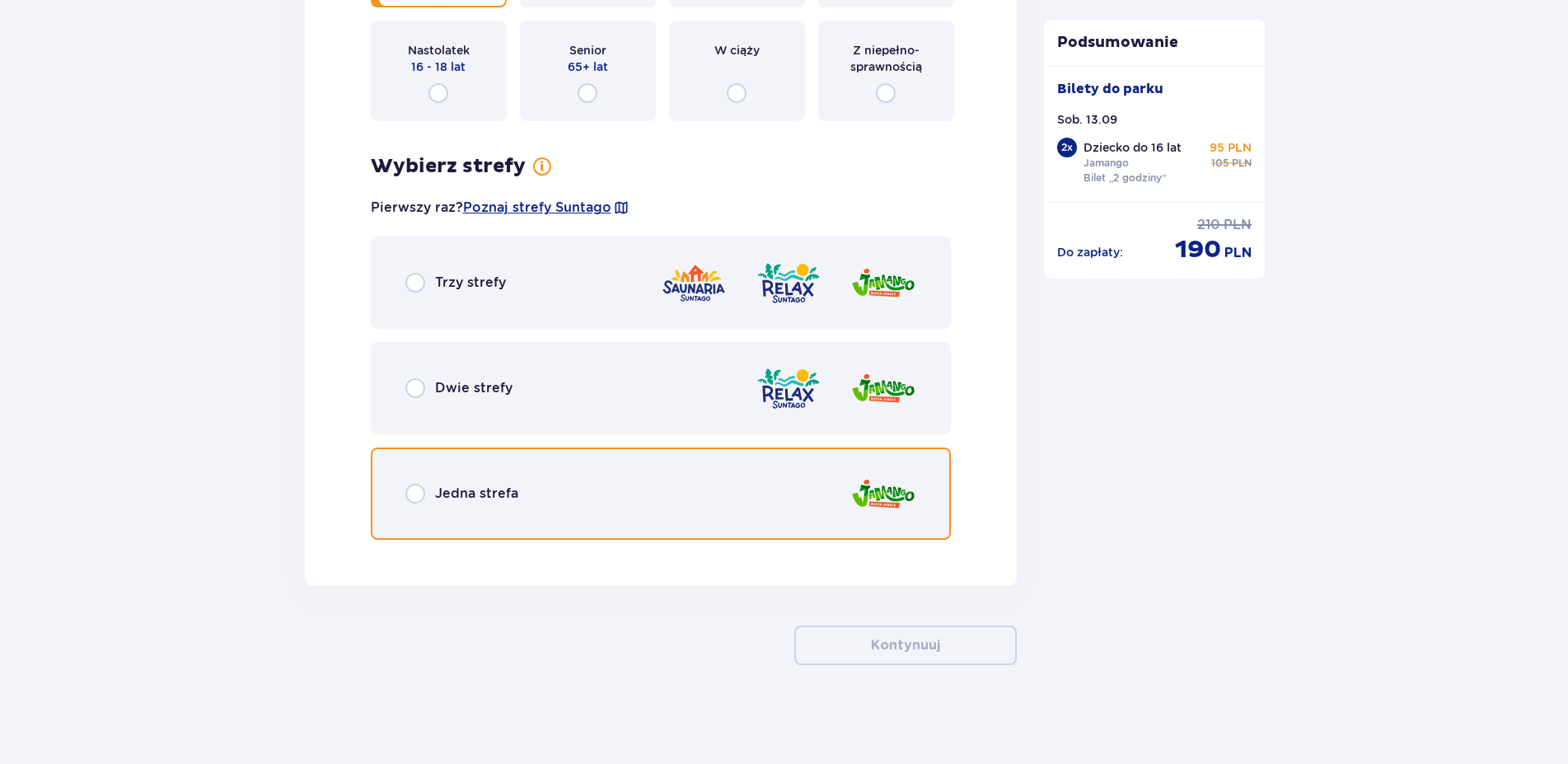
click at [421, 489] on input "radio" at bounding box center [415, 494] width 19 height 19
radio input "true"
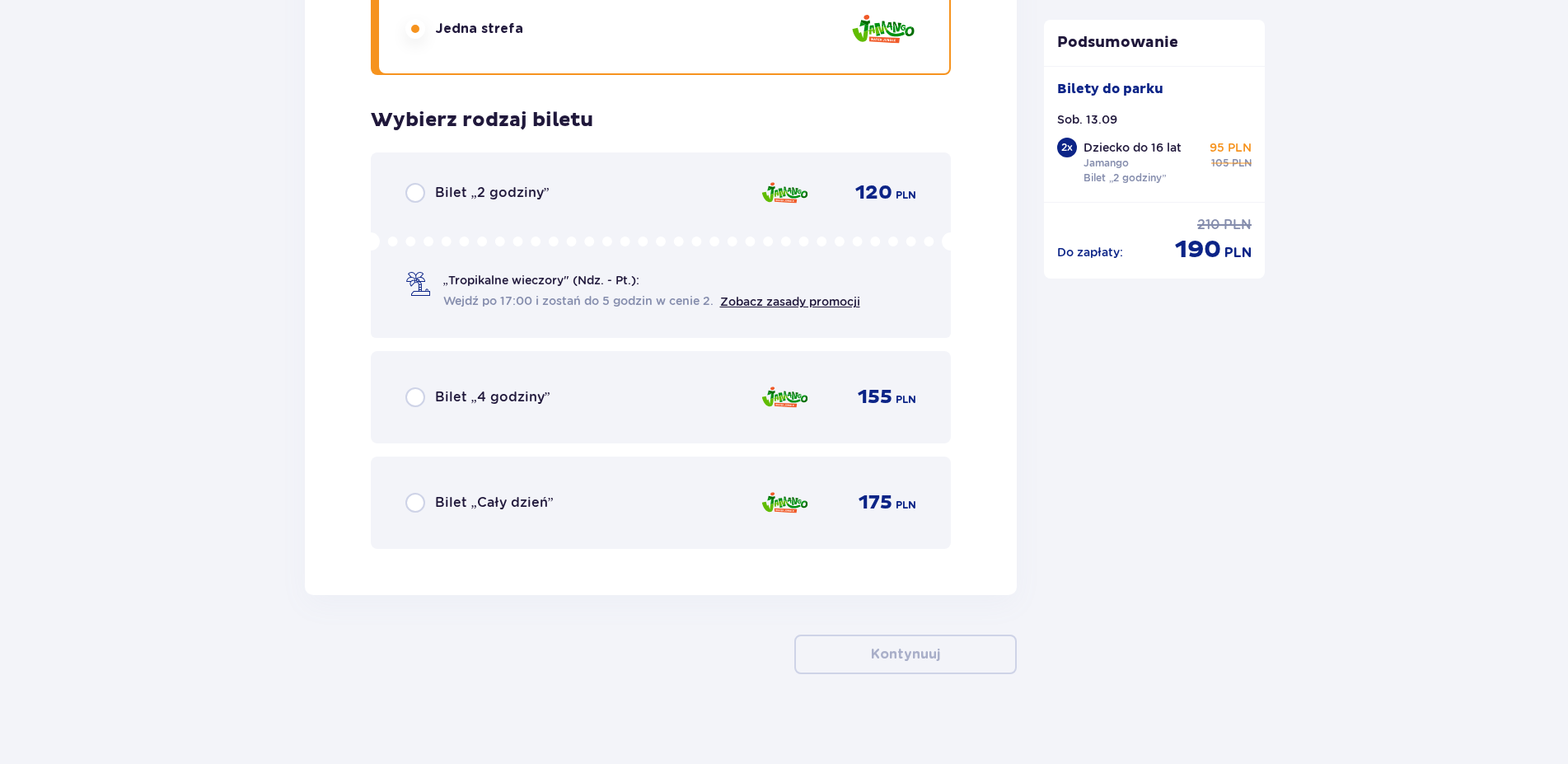
scroll to position [4162, 0]
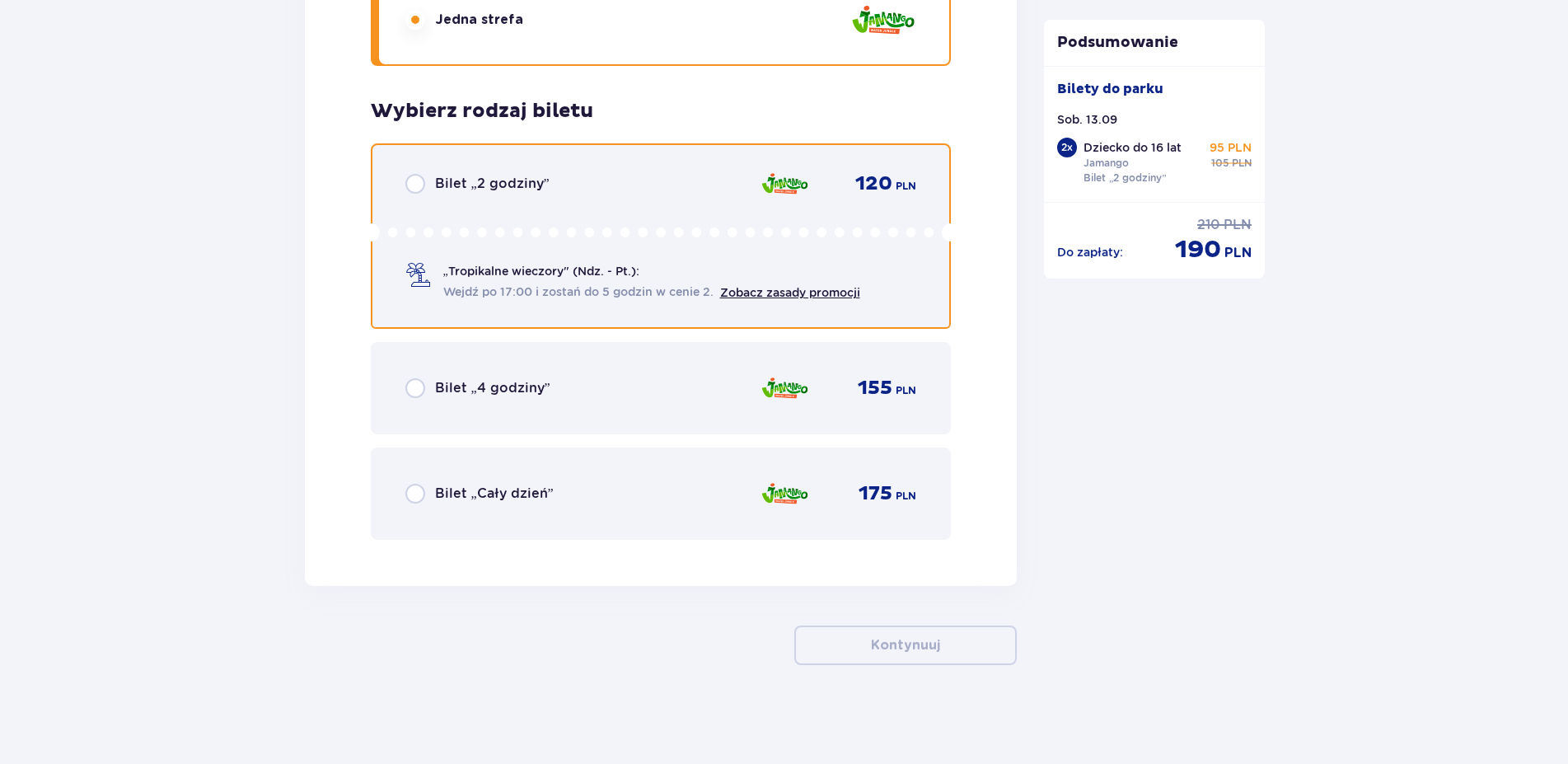
click at [414, 188] on input "radio" at bounding box center [415, 184] width 19 height 19
radio input "true"
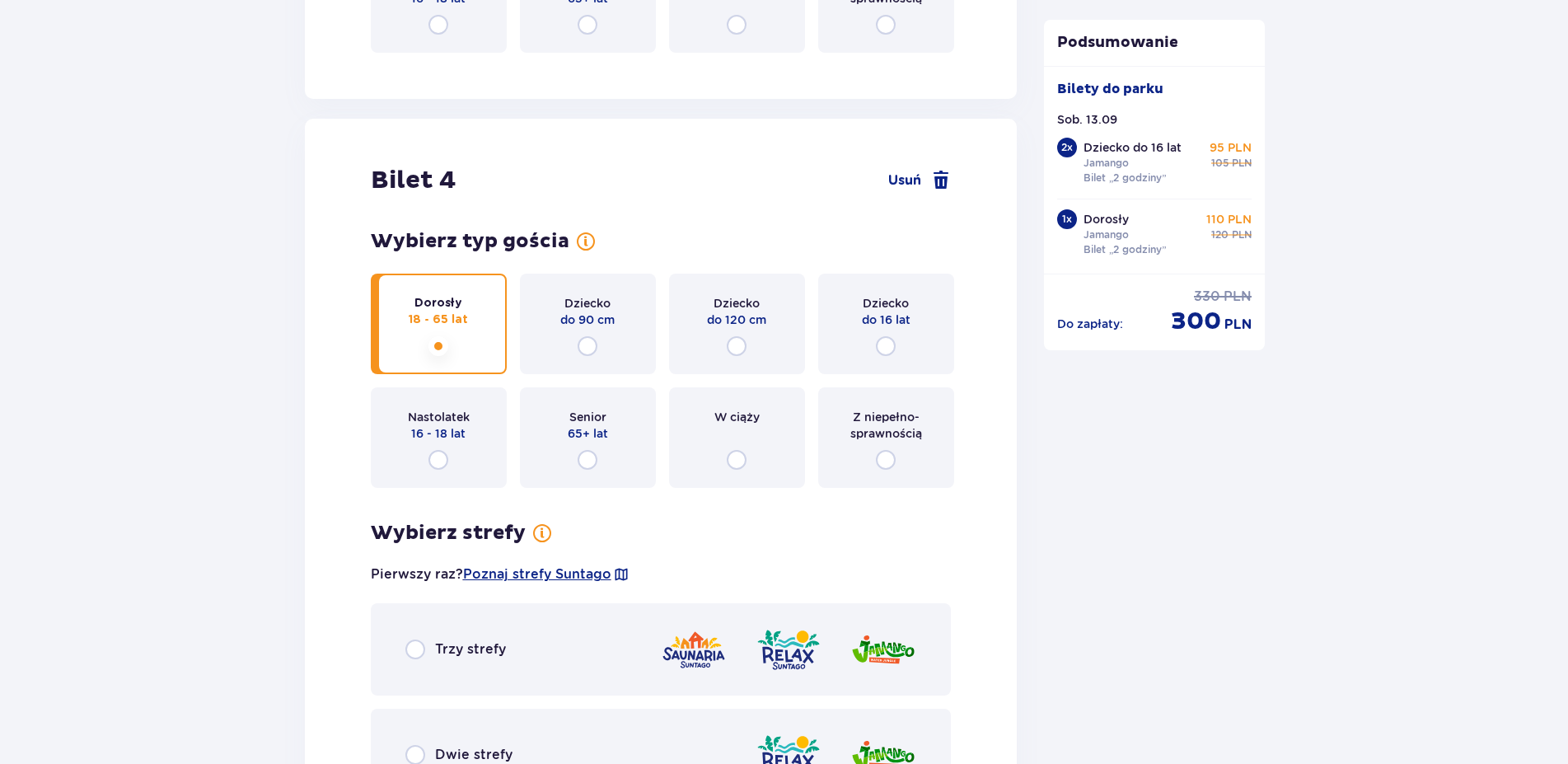
scroll to position [2816, 0]
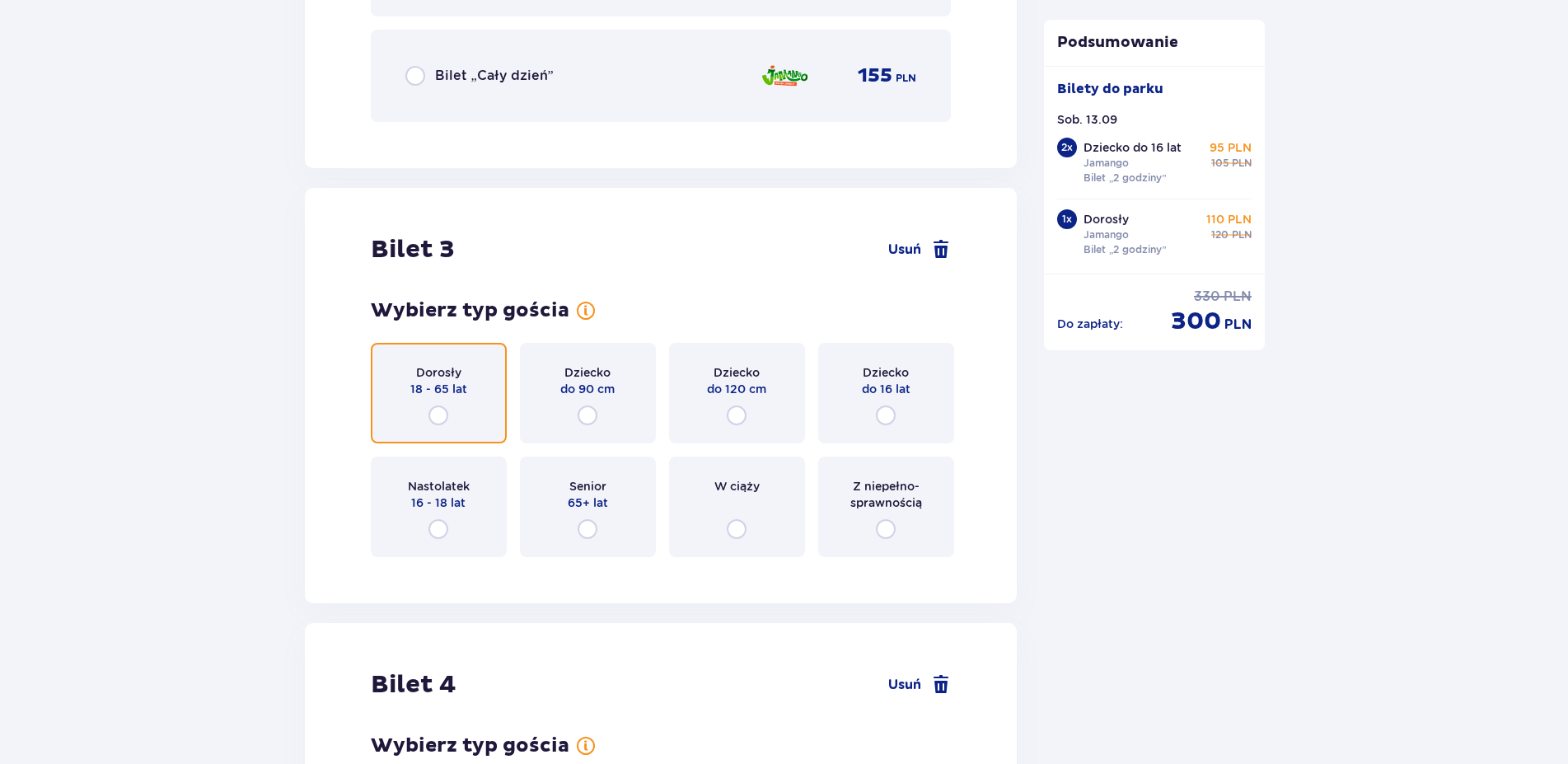
click at [433, 411] on input "radio" at bounding box center [438, 415] width 19 height 19
radio input "true"
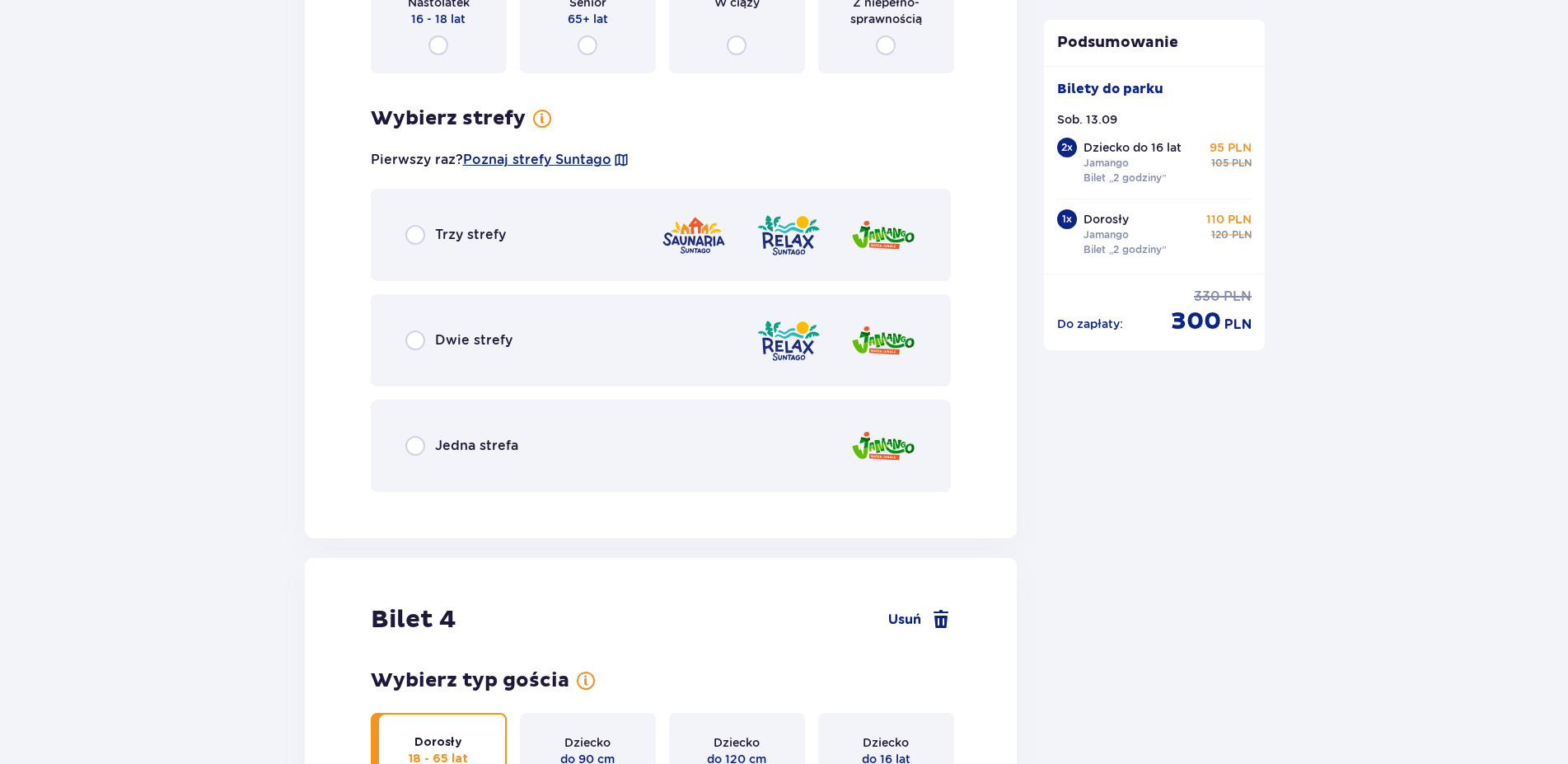
scroll to position [3387, 0]
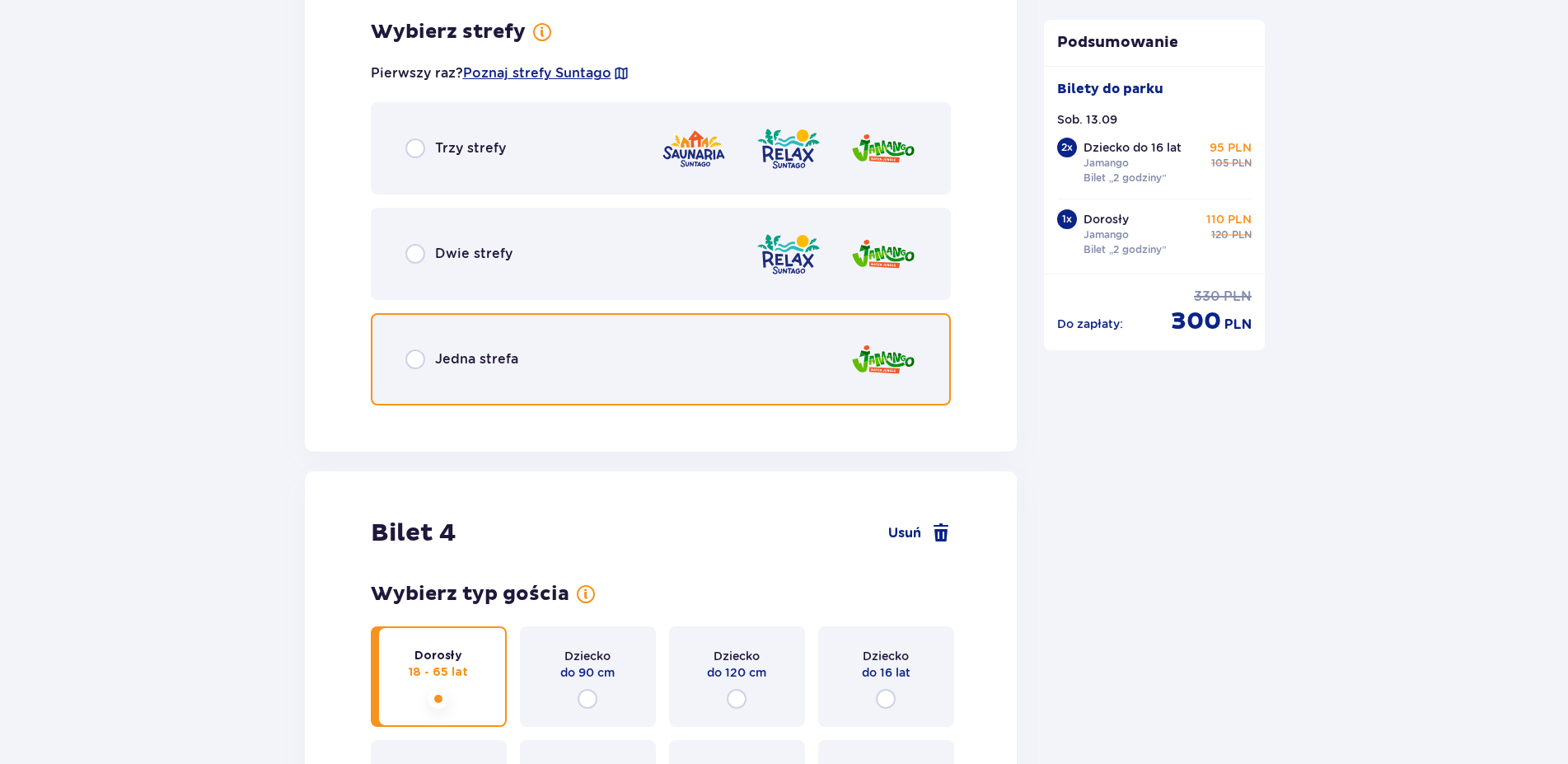
click at [411, 358] on input "radio" at bounding box center [415, 359] width 19 height 19
radio input "true"
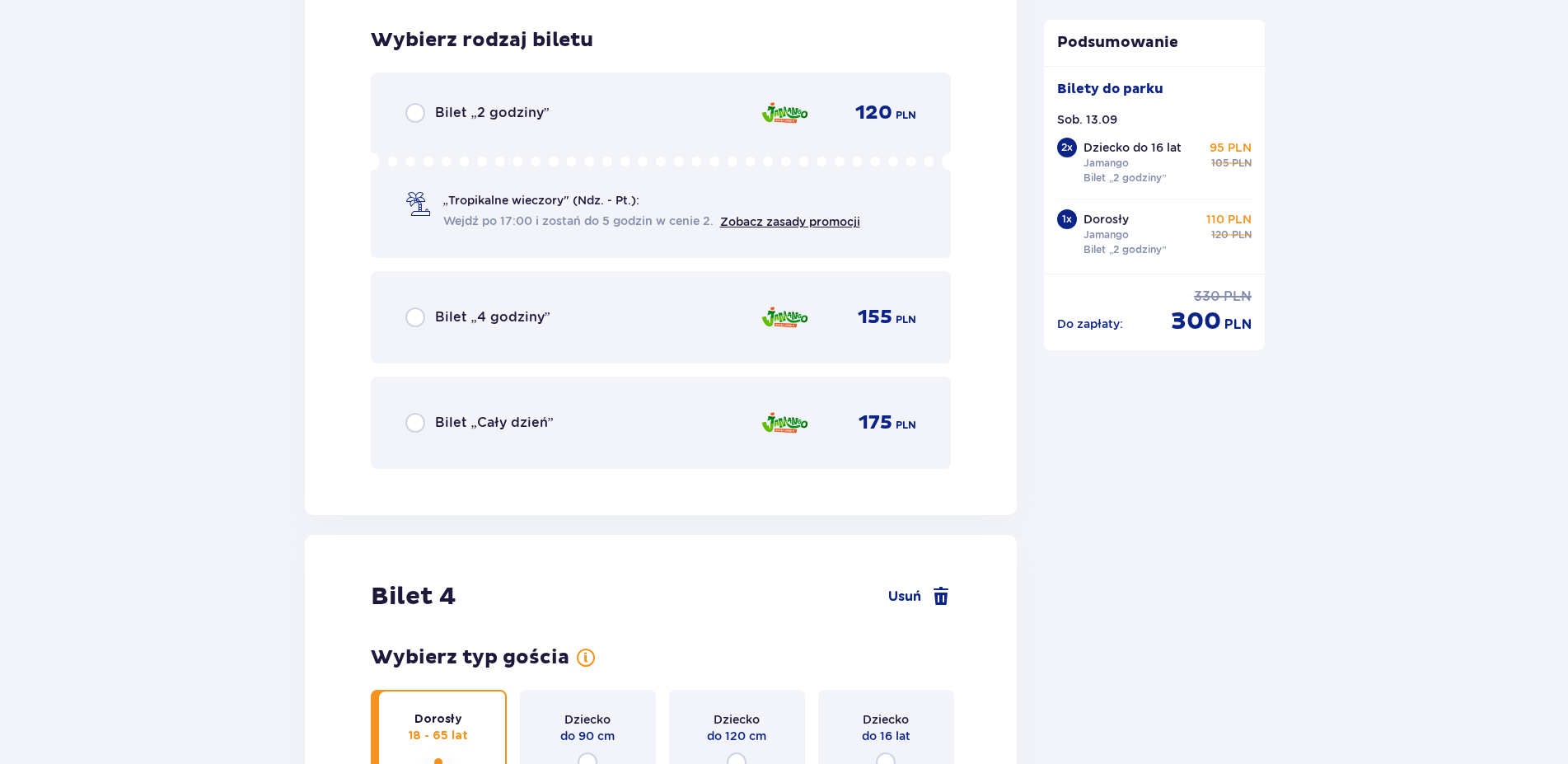
scroll to position [3805, 0]
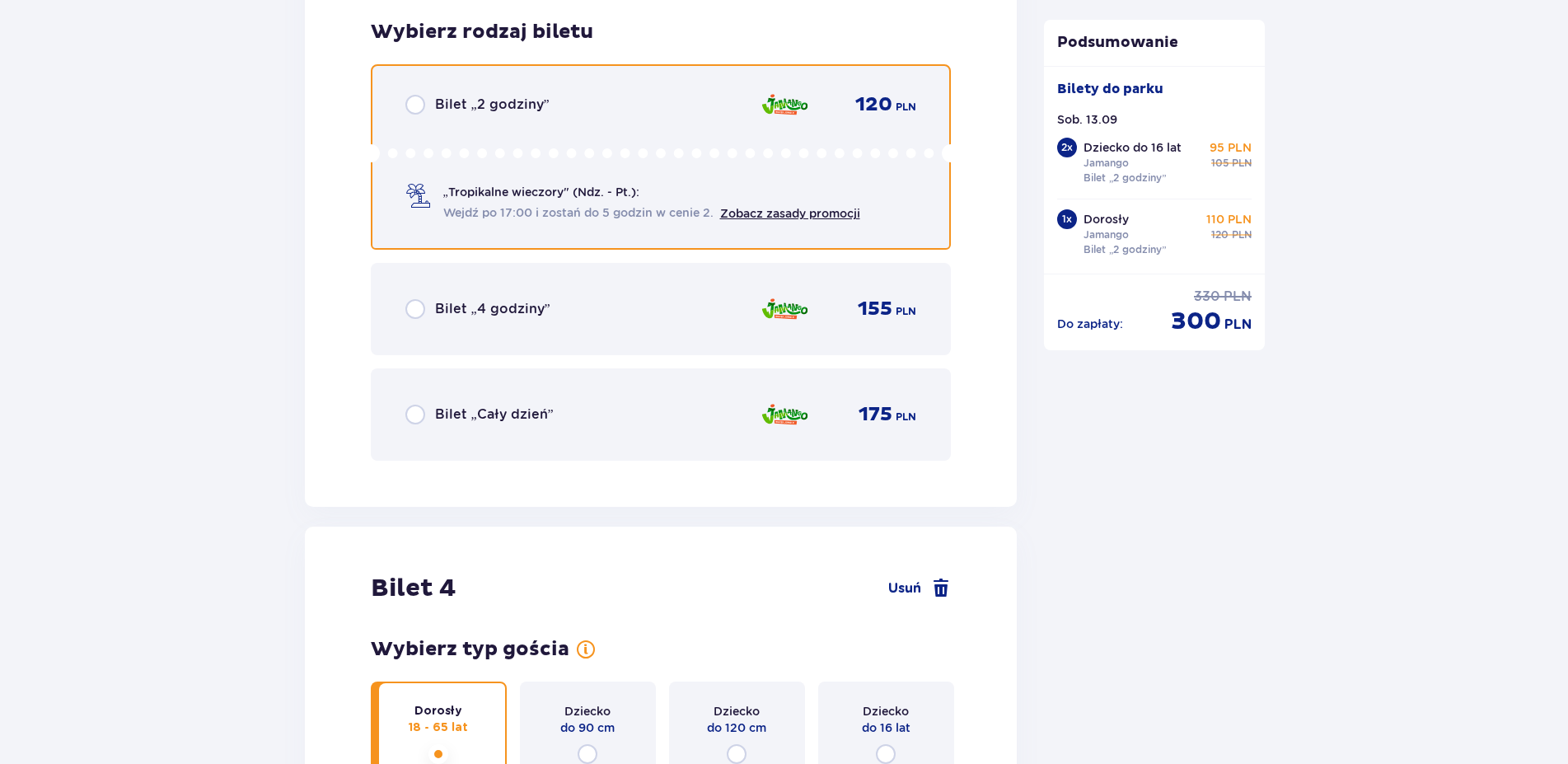
click at [409, 107] on input "radio" at bounding box center [415, 105] width 19 height 19
radio input "true"
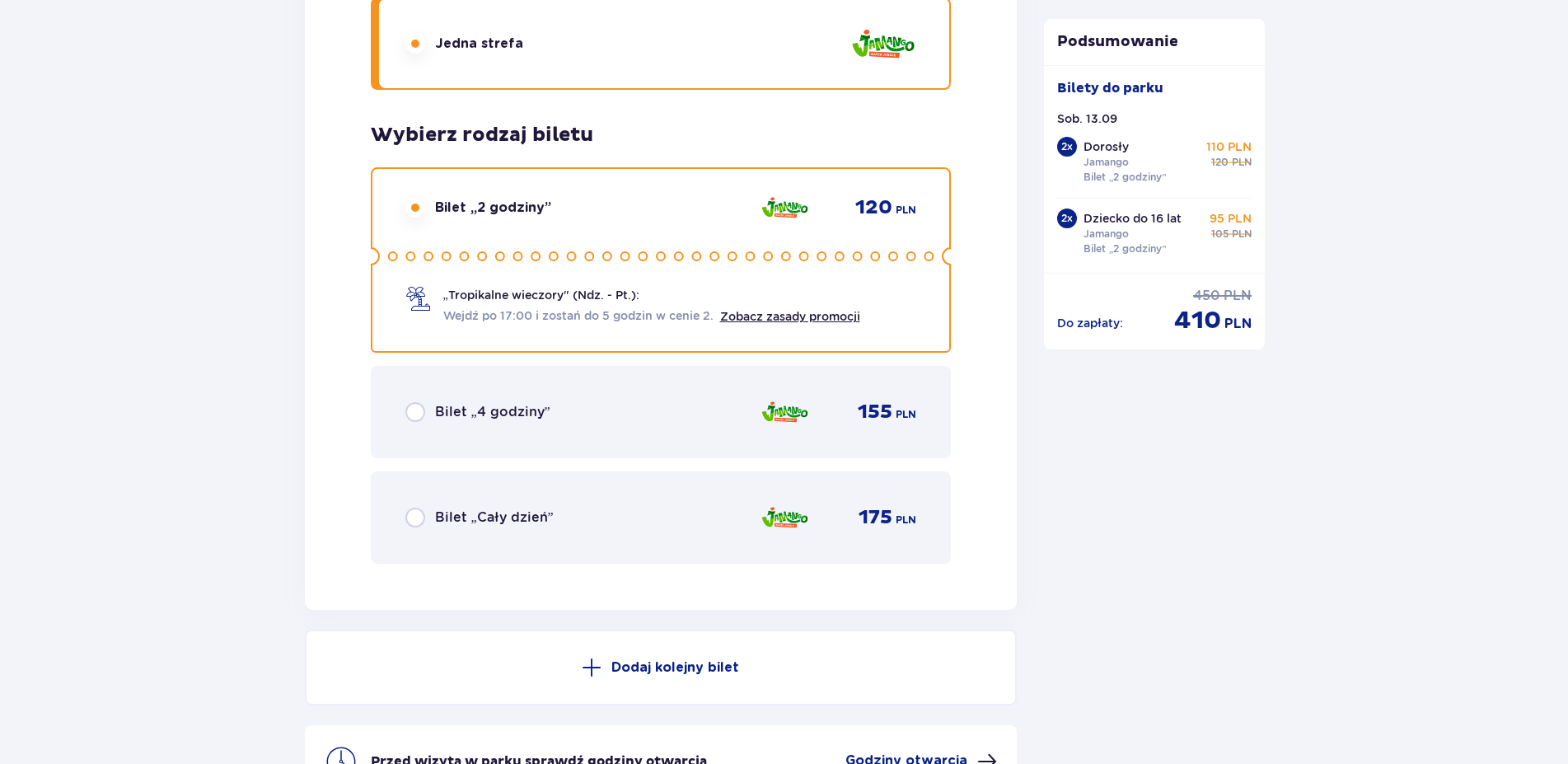
scroll to position [4970, 0]
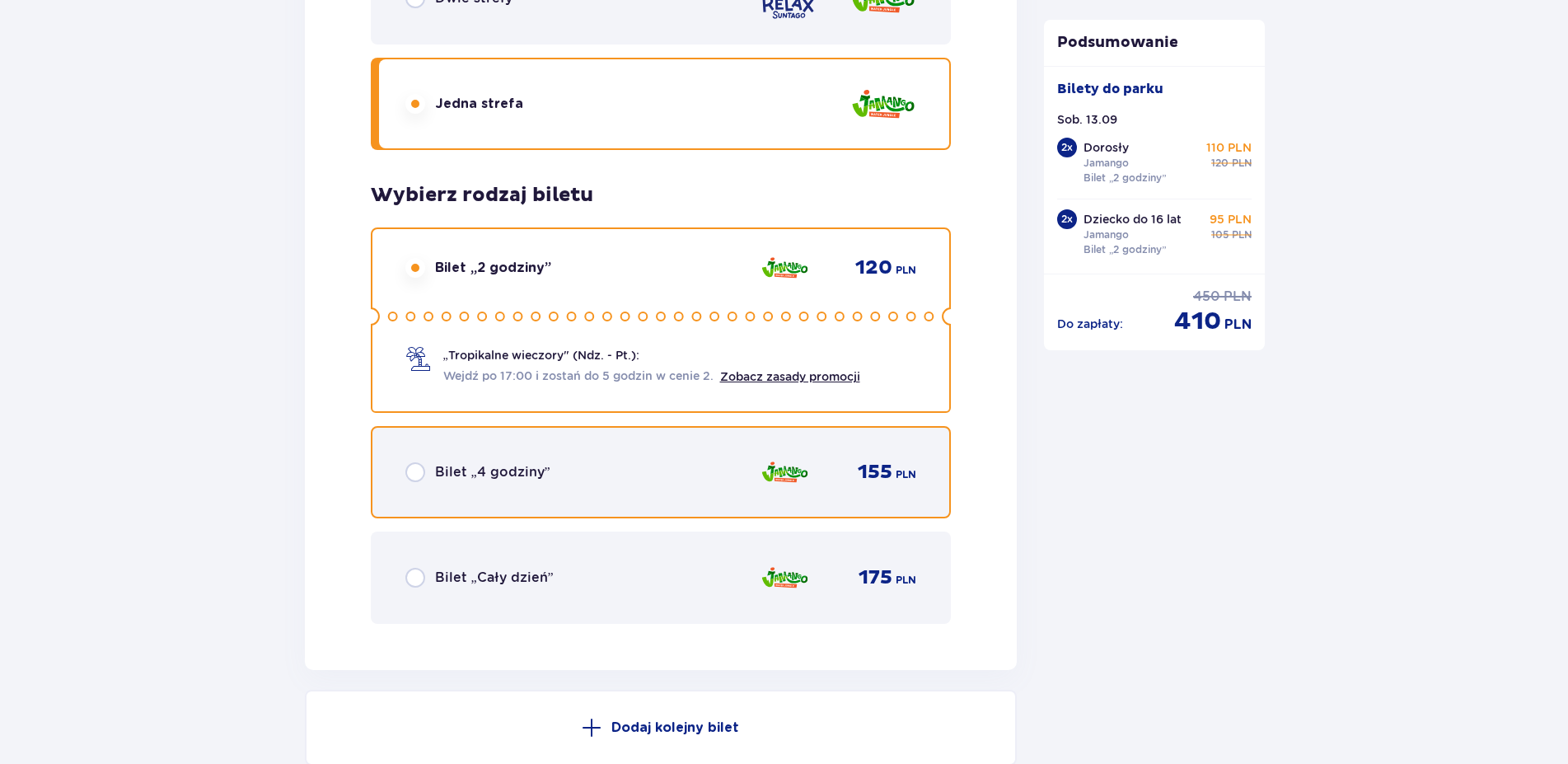
click at [419, 474] on input "radio" at bounding box center [415, 473] width 19 height 19
radio input "true"
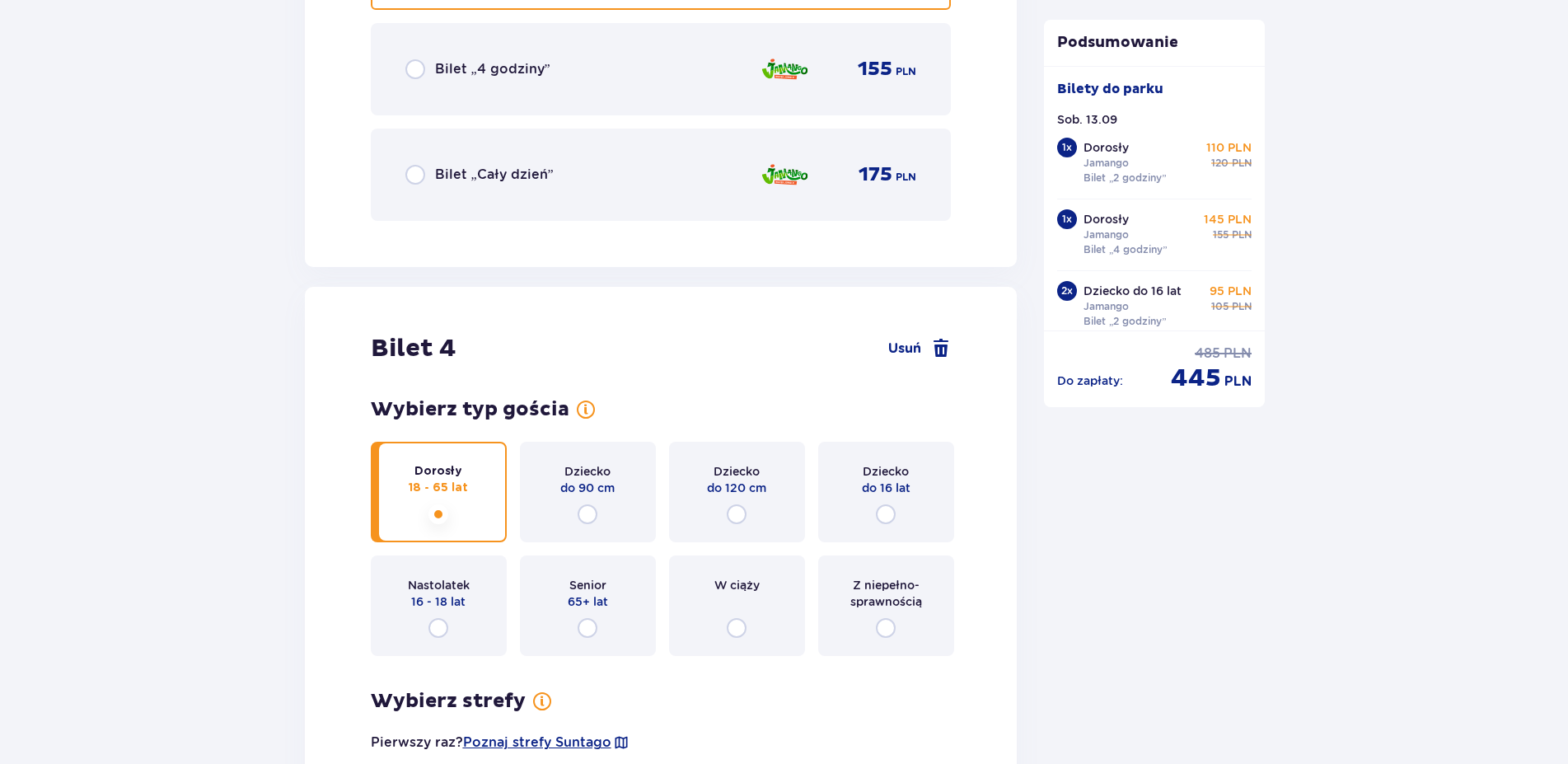
scroll to position [3961, 0]
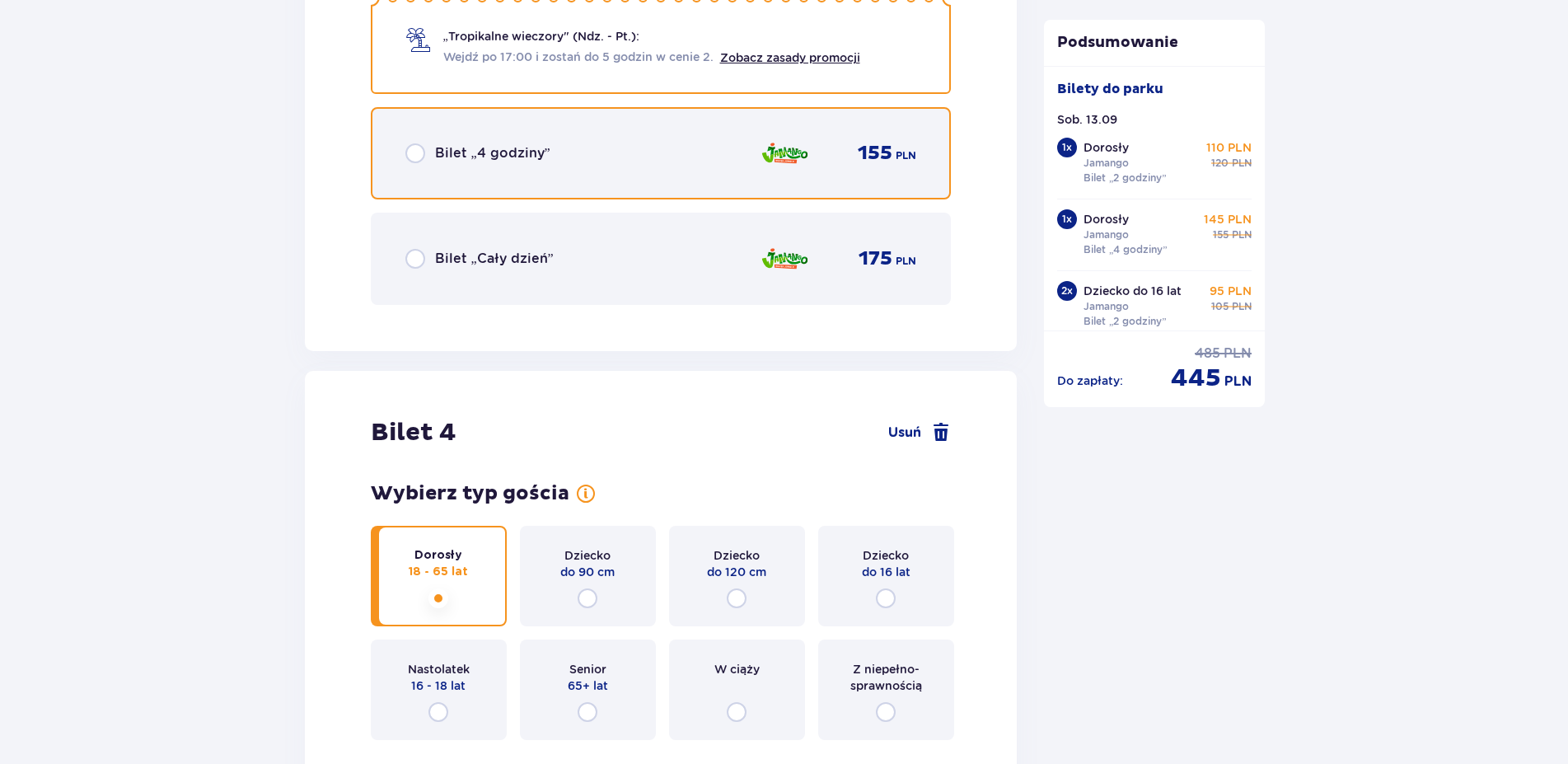
click at [417, 148] on input "radio" at bounding box center [415, 153] width 19 height 19
radio input "true"
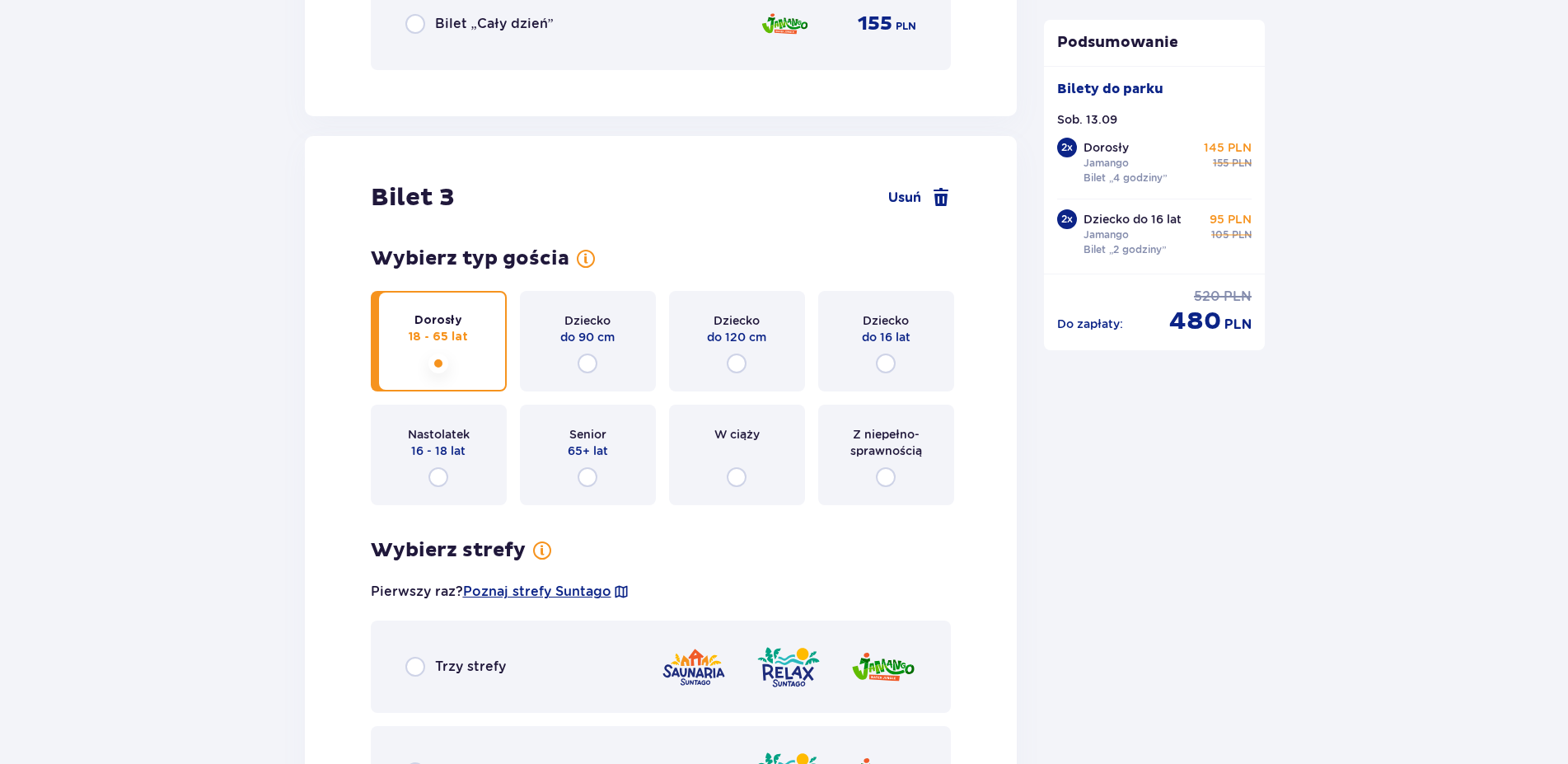
scroll to position [2616, 0]
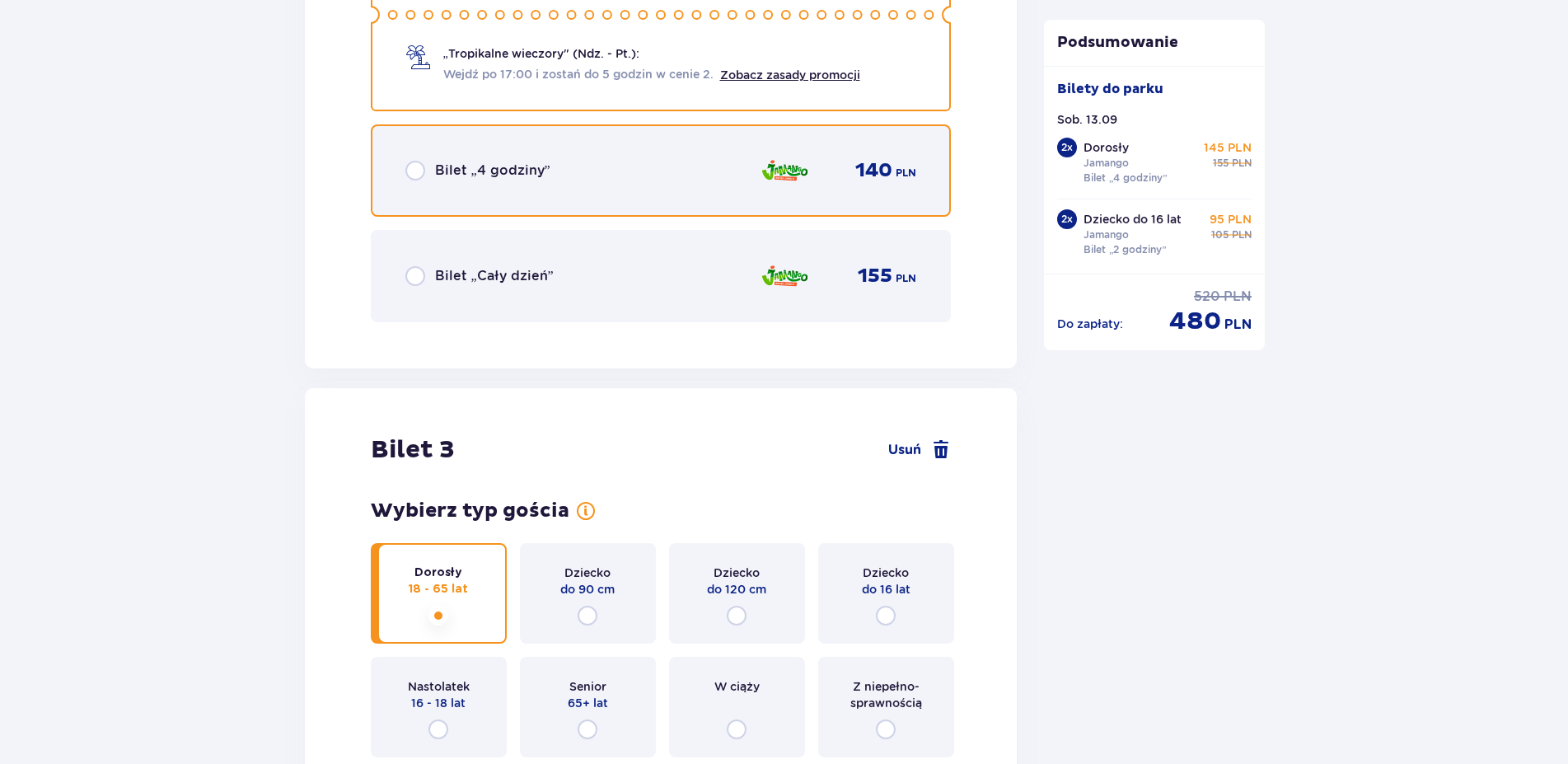
click at [408, 165] on input "radio" at bounding box center [415, 170] width 19 height 19
radio input "true"
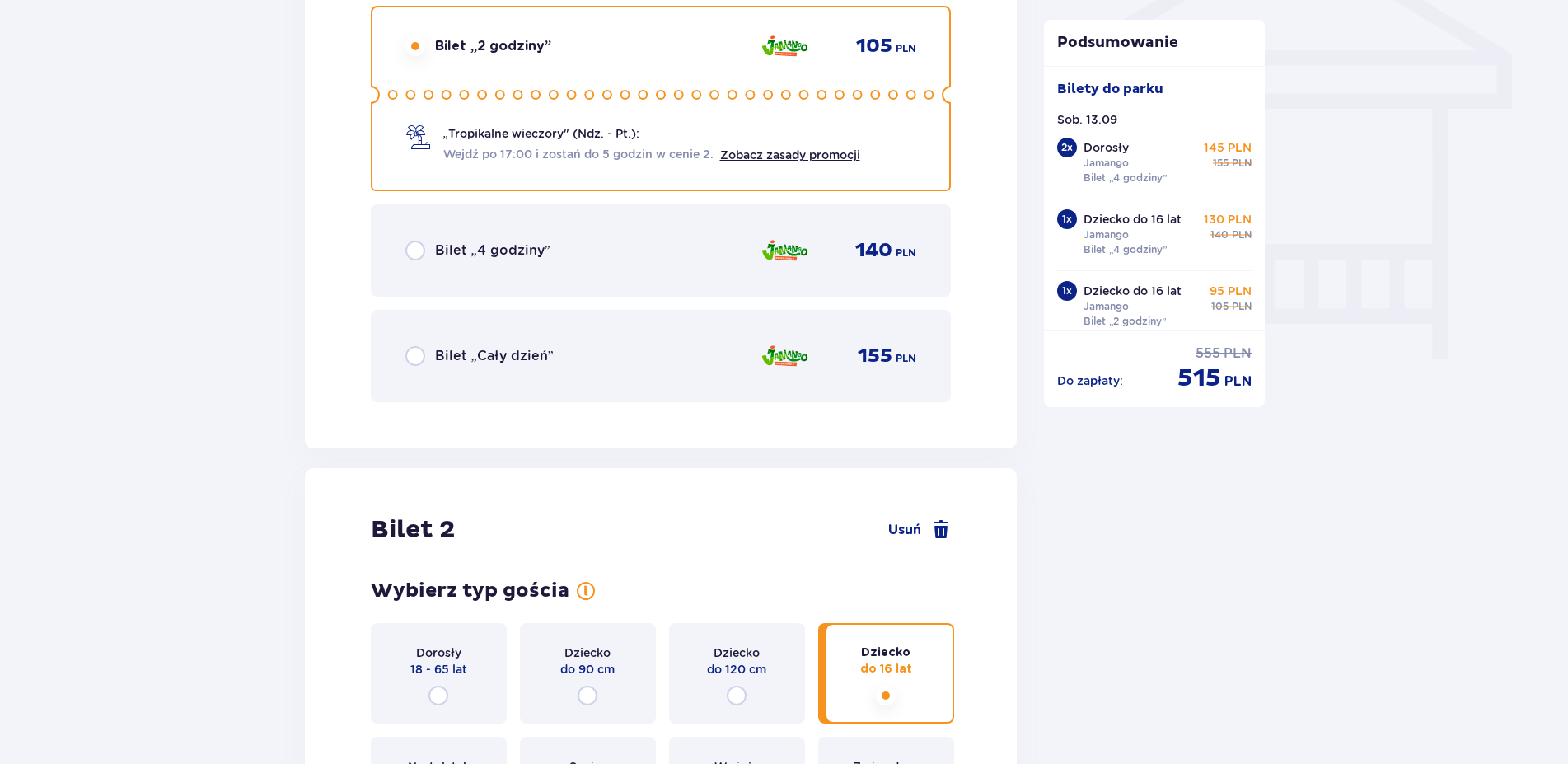
scroll to position [1374, 0]
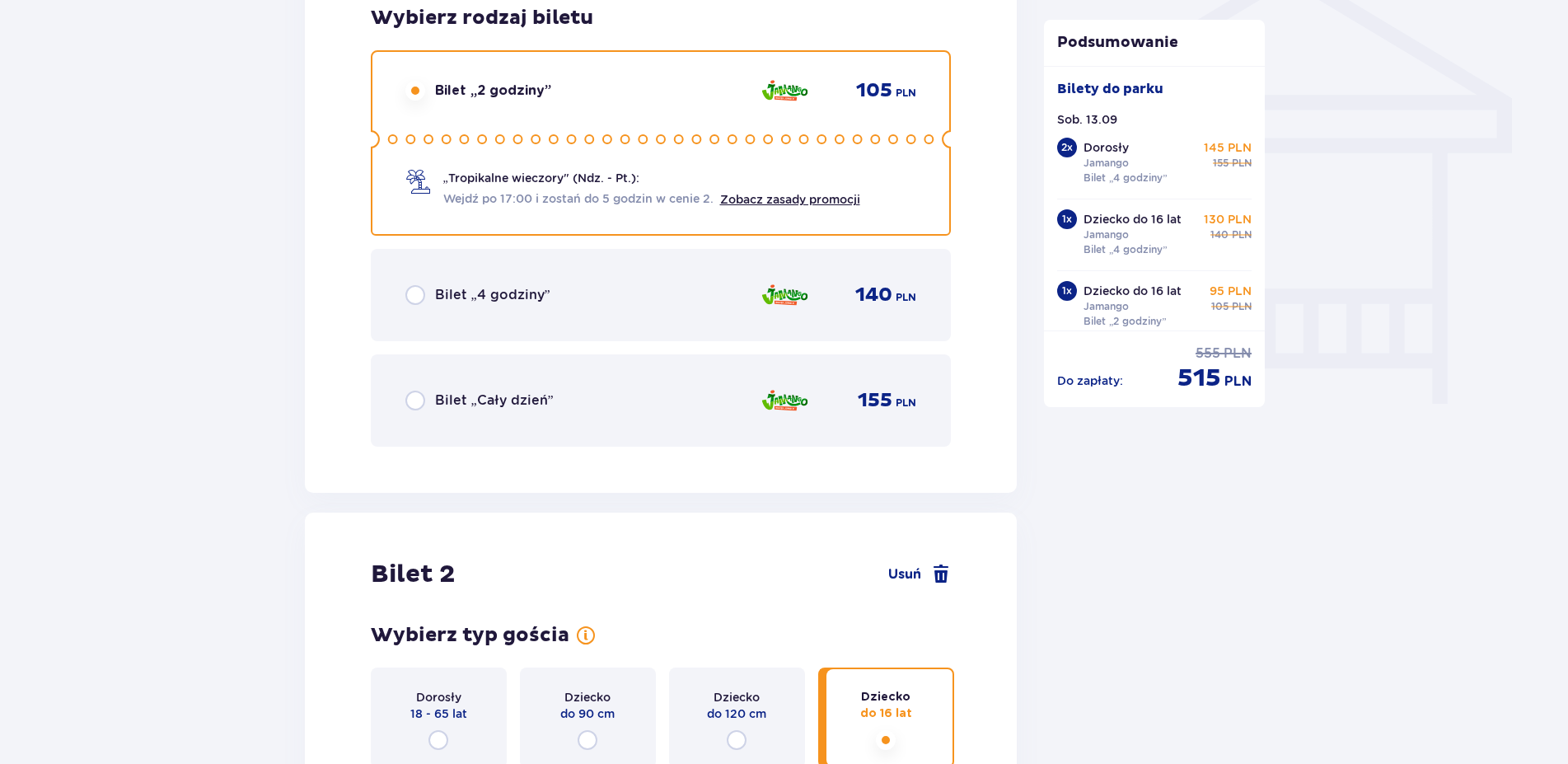
click at [425, 296] on div "Bilet „4 godziny”" at bounding box center [478, 295] width 145 height 19
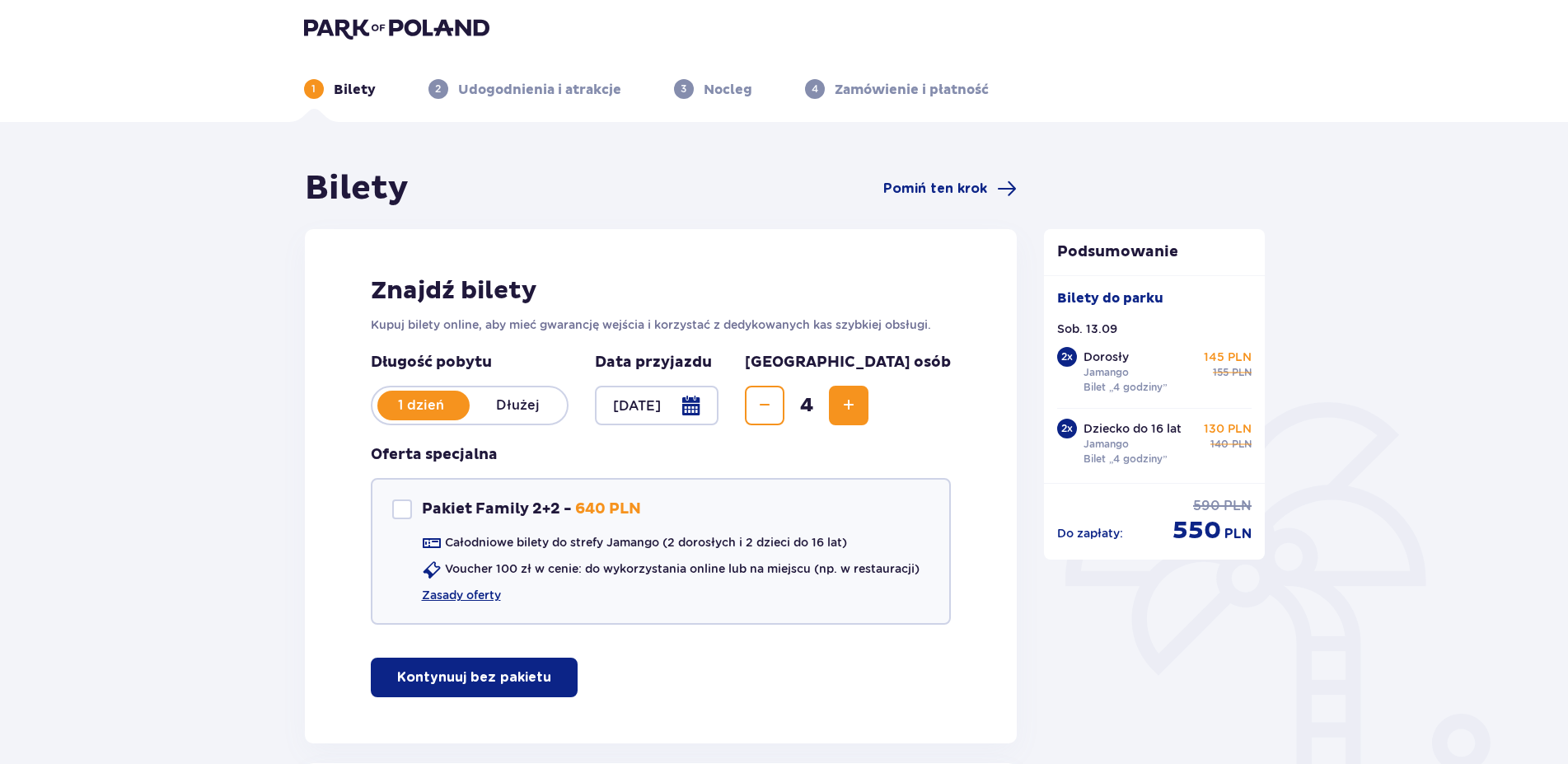
scroll to position [0, 0]
